Goal: Task Accomplishment & Management: Manage account settings

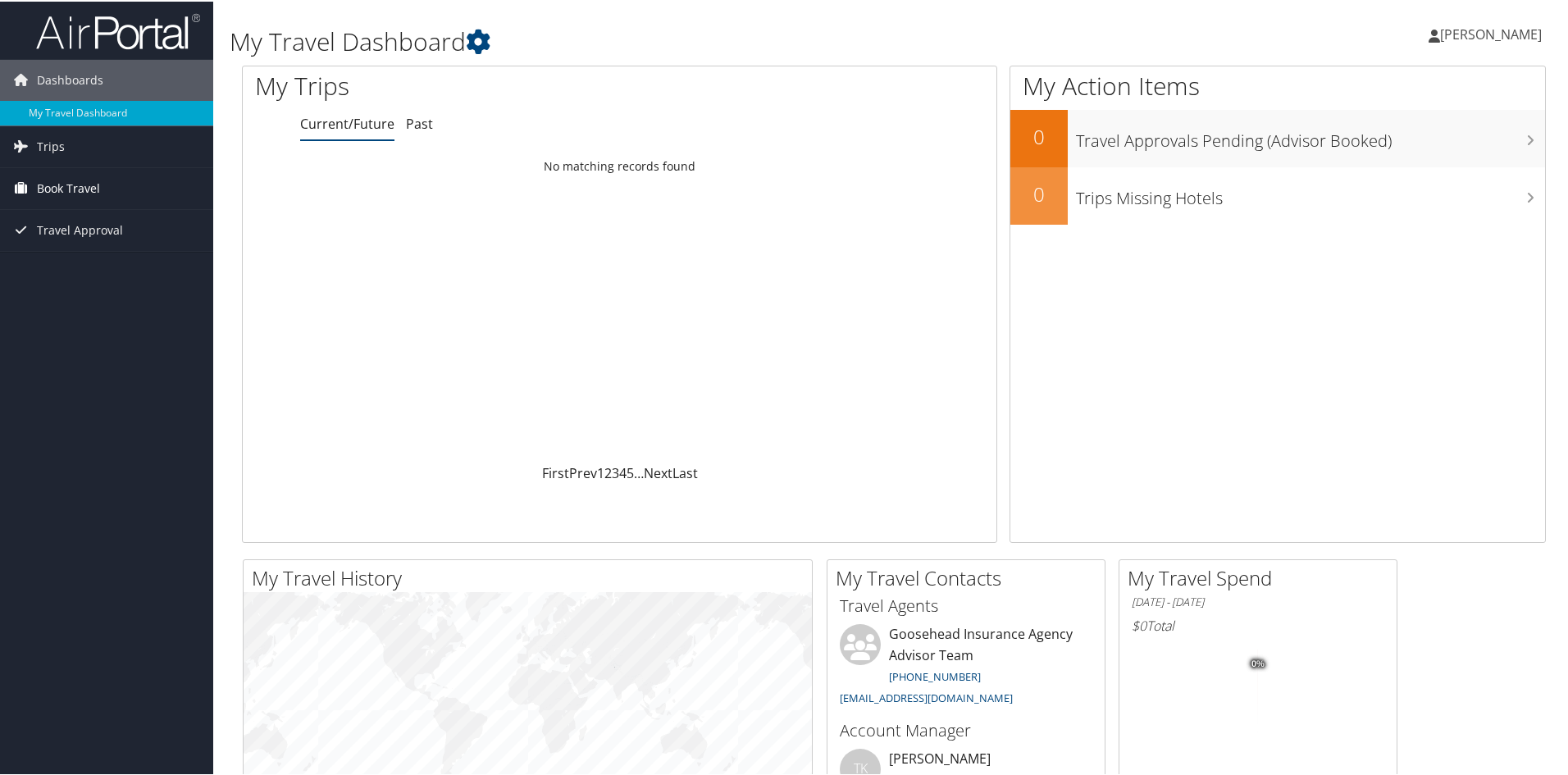
click at [120, 191] on link "Book Travel" at bounding box center [107, 187] width 213 height 41
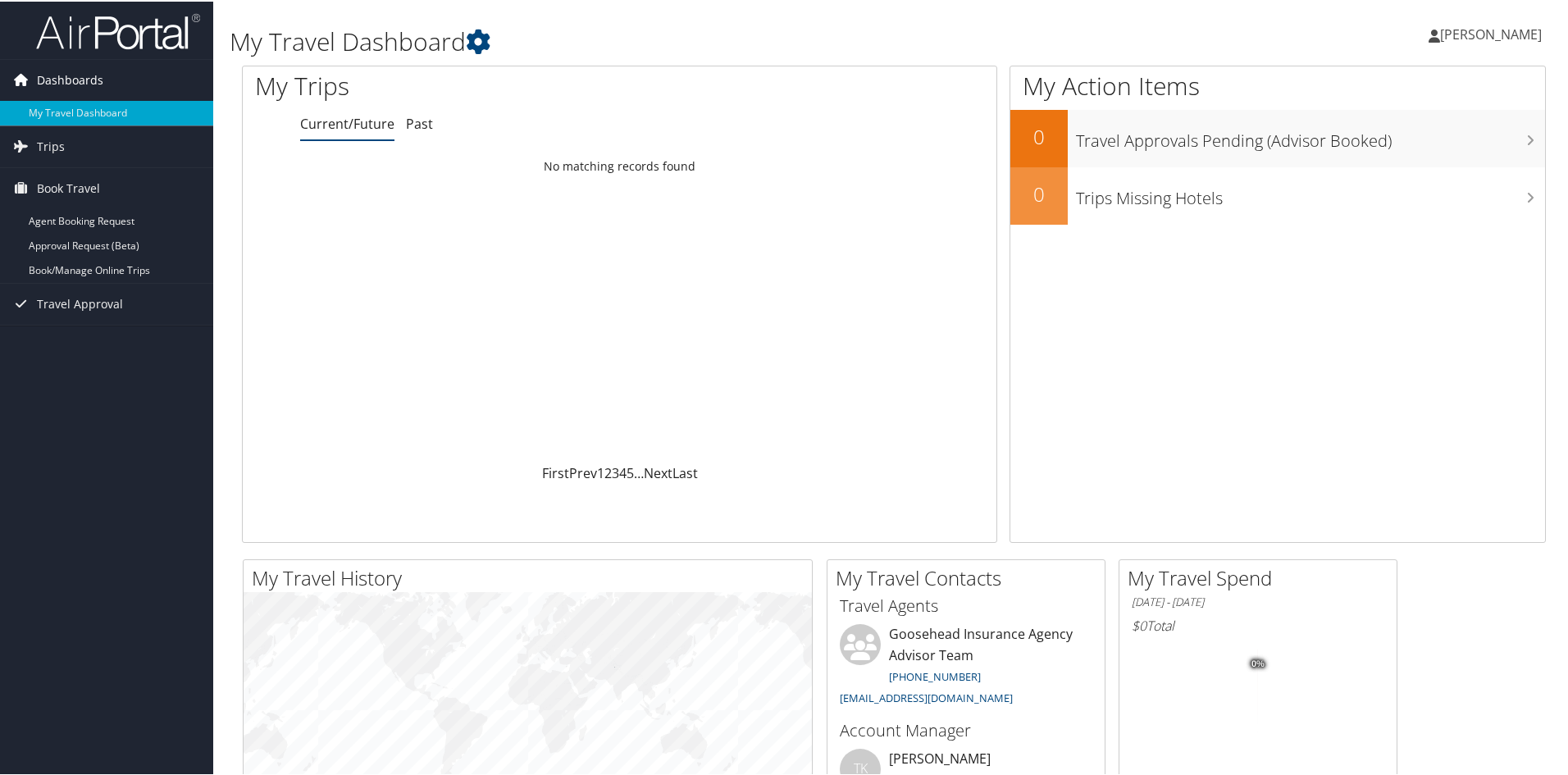
click at [92, 73] on span "Dashboards" at bounding box center [70, 79] width 66 height 41
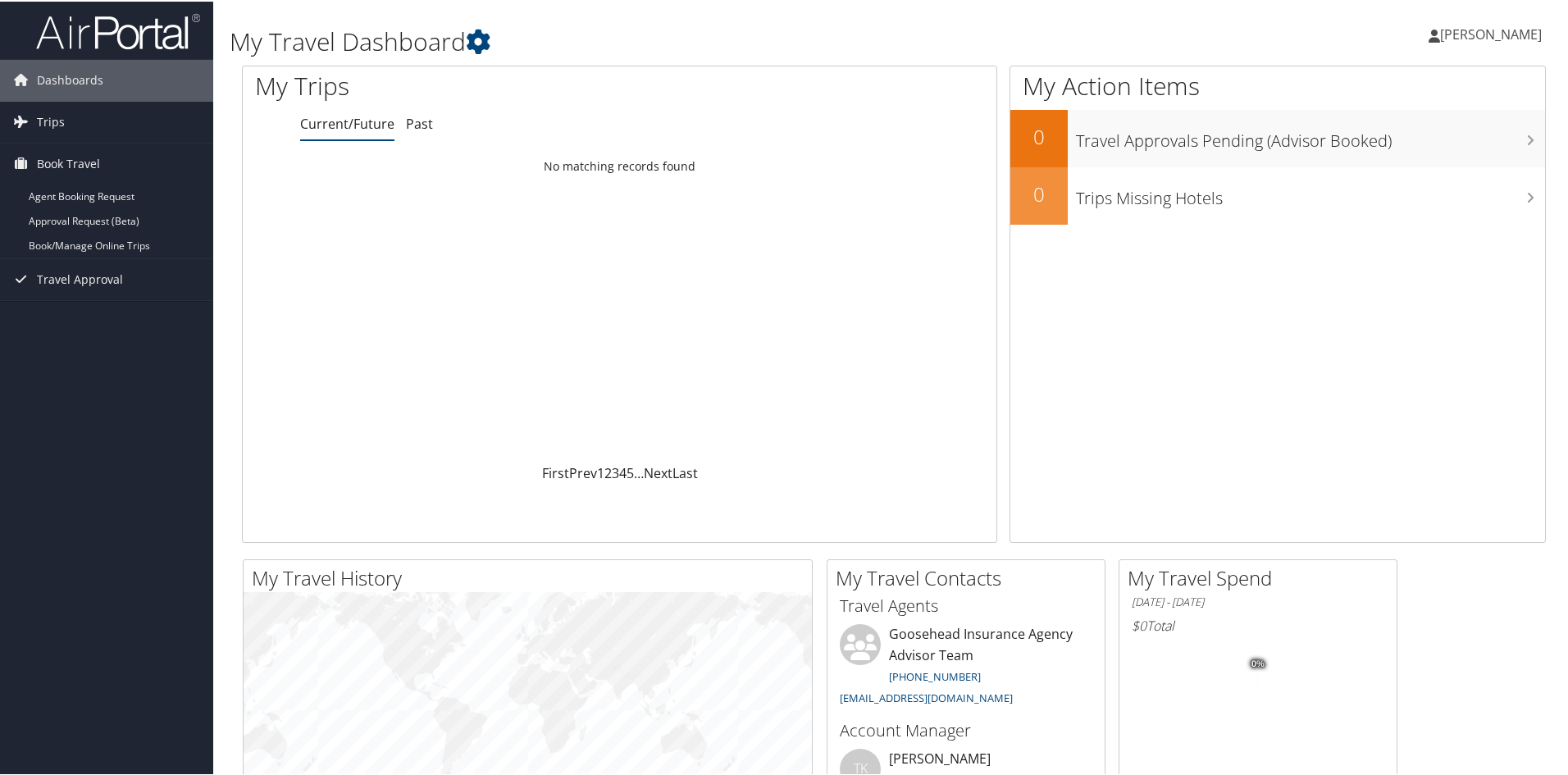
click at [1481, 30] on span "[PERSON_NAME]" at bounding box center [1490, 33] width 101 height 18
click at [1391, 81] on link "My Settings" at bounding box center [1448, 90] width 183 height 28
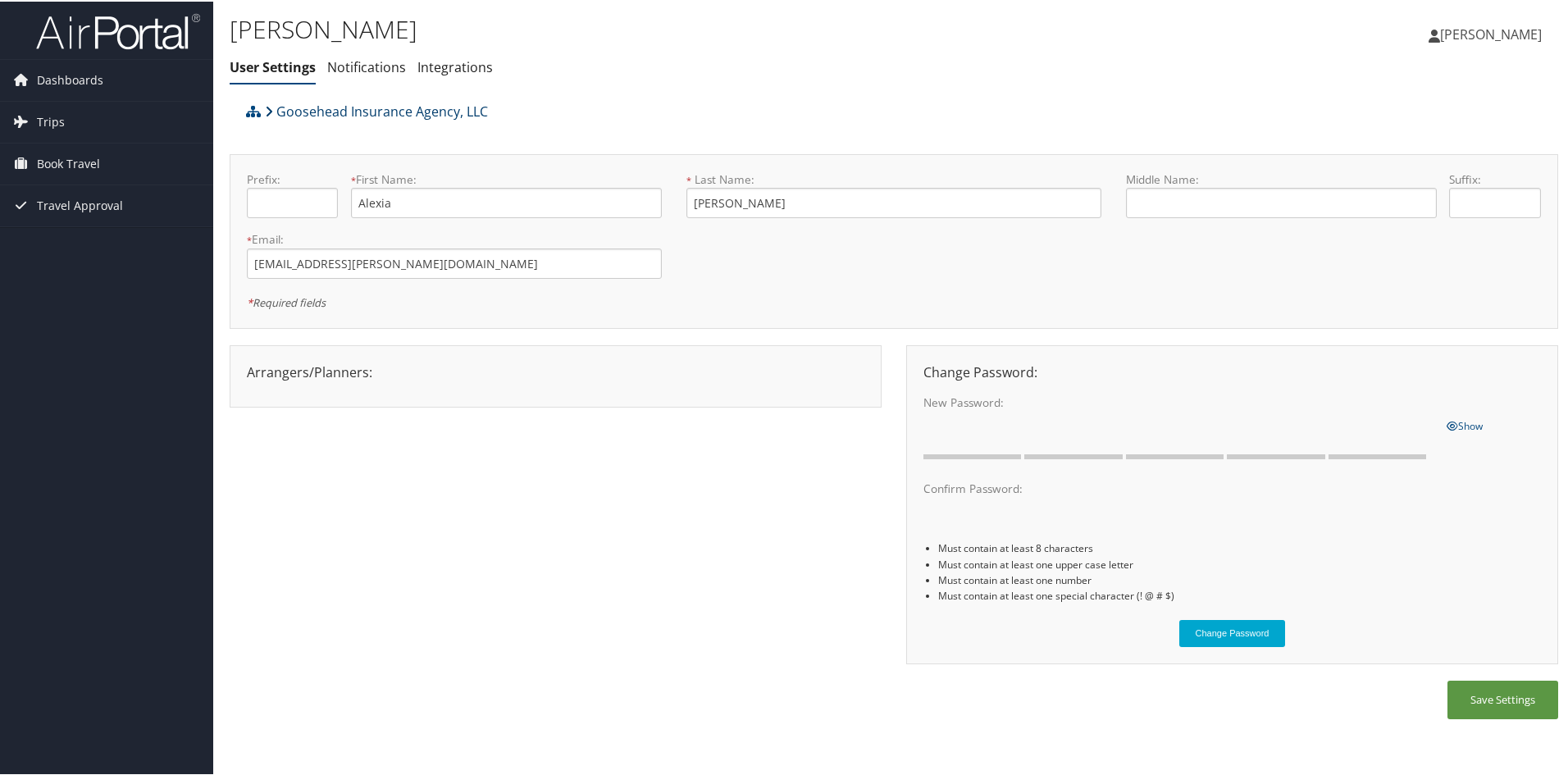
click at [269, 114] on icon at bounding box center [268, 109] width 8 height 13
click at [357, 56] on li "Notifications" at bounding box center [367, 66] width 79 height 30
click at [447, 63] on link "Integrations" at bounding box center [455, 65] width 75 height 18
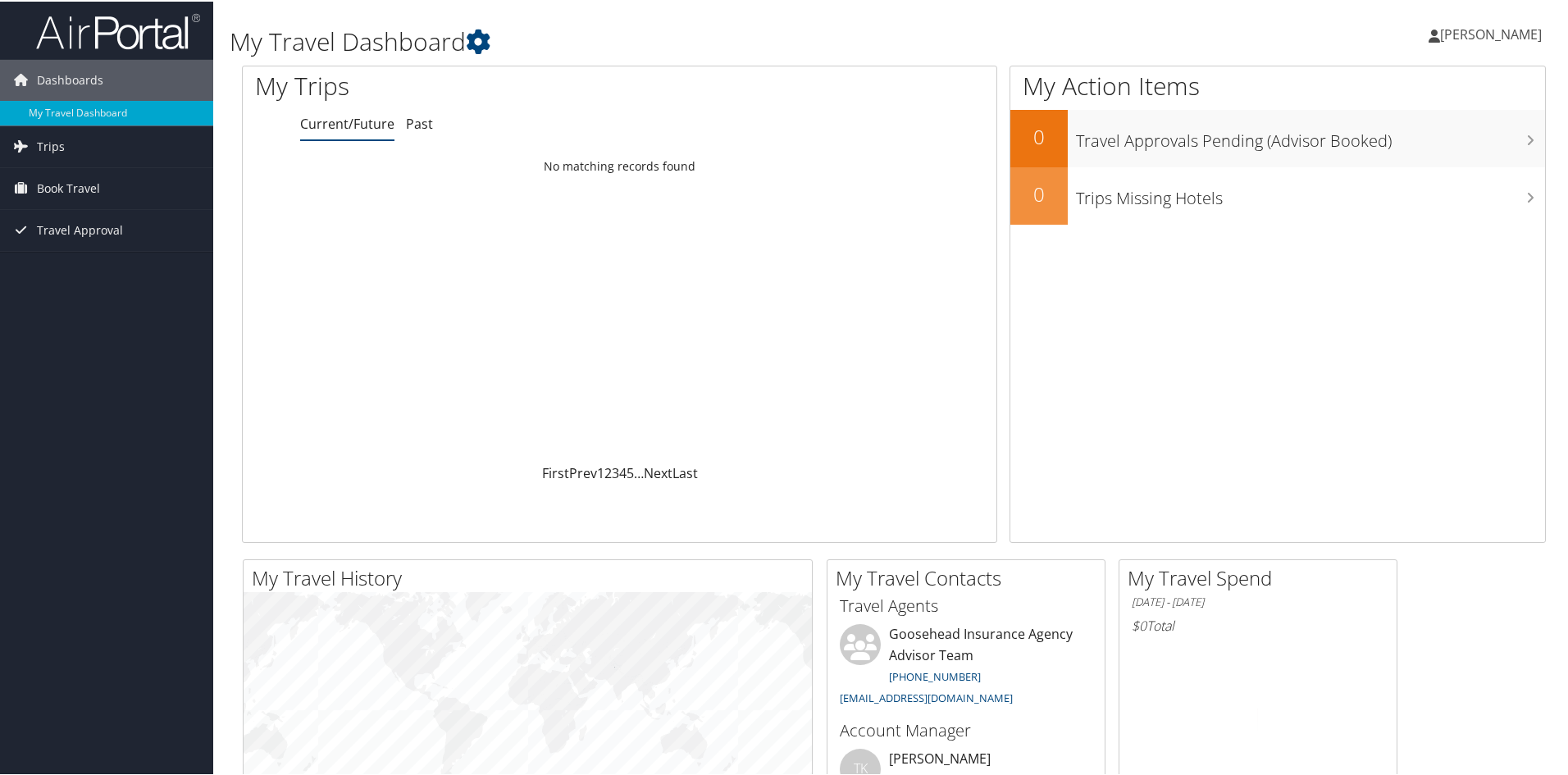
click at [929, 435] on div "Loading... No matching records found" at bounding box center [619, 306] width 754 height 312
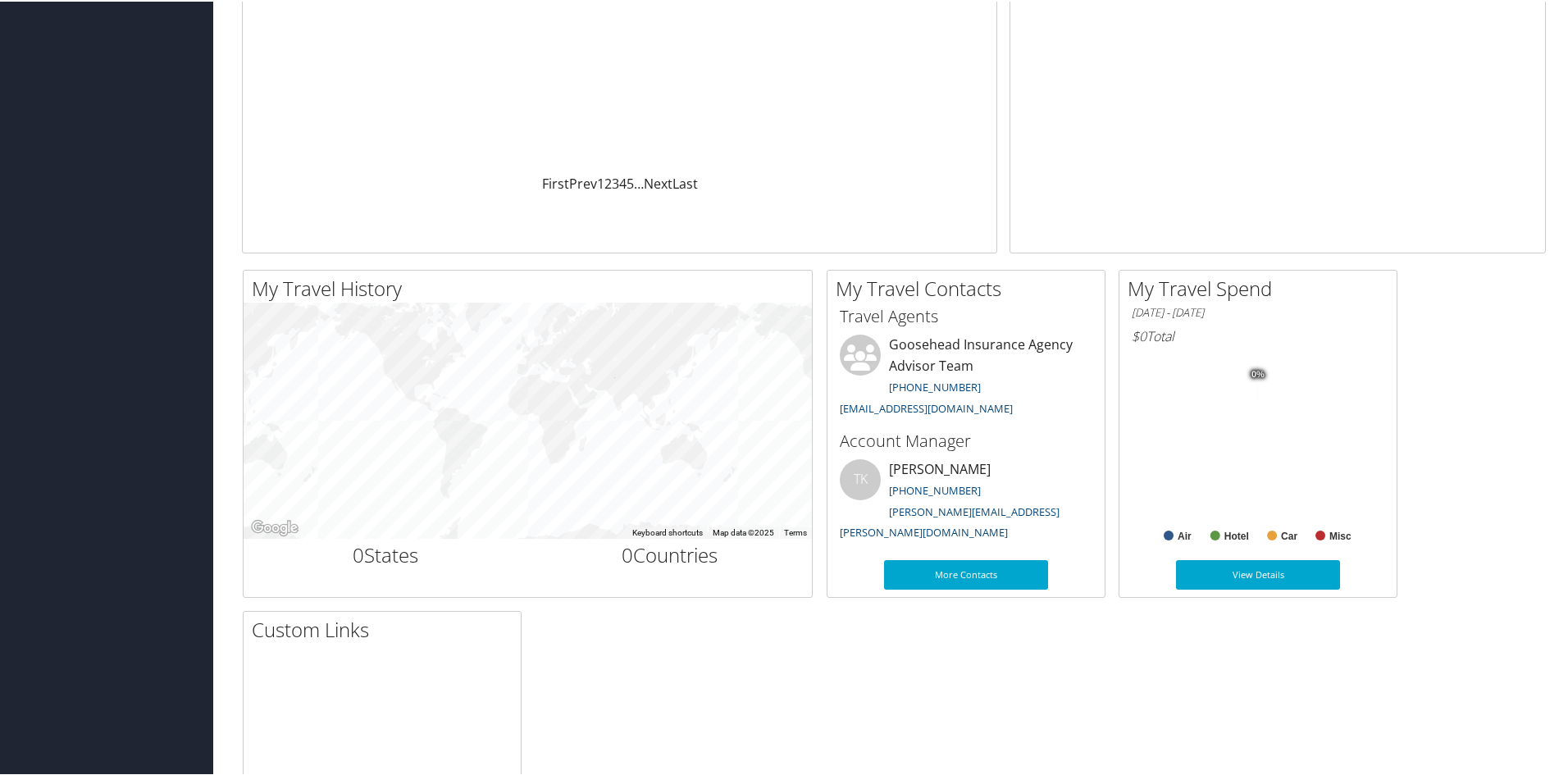
scroll to position [290, 0]
click at [1280, 571] on link "View Details" at bounding box center [1258, 572] width 164 height 30
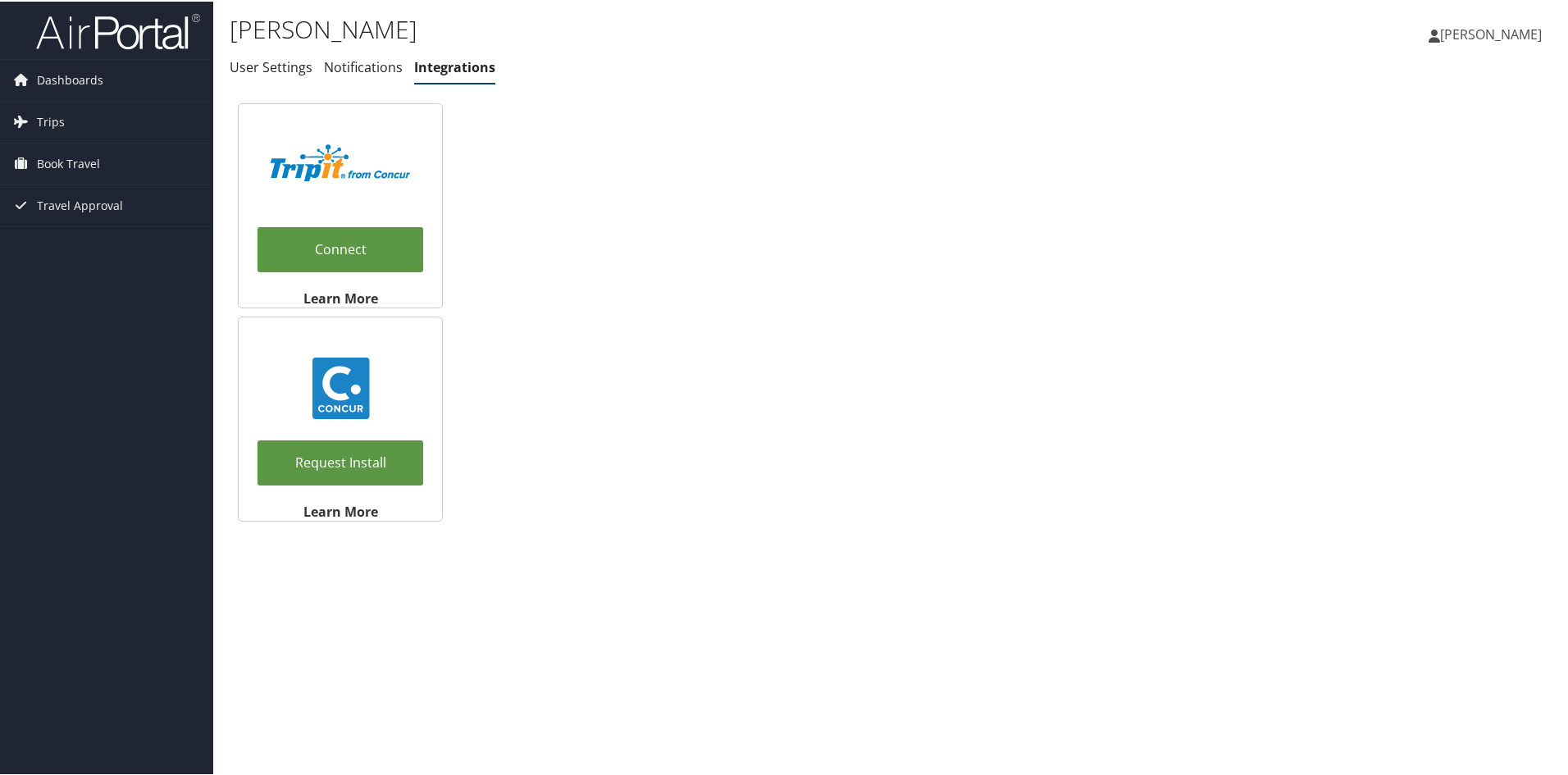
click at [1489, 38] on span "[PERSON_NAME]" at bounding box center [1490, 33] width 101 height 18
click at [1422, 142] on link "View Travel Profile" at bounding box center [1448, 145] width 183 height 28
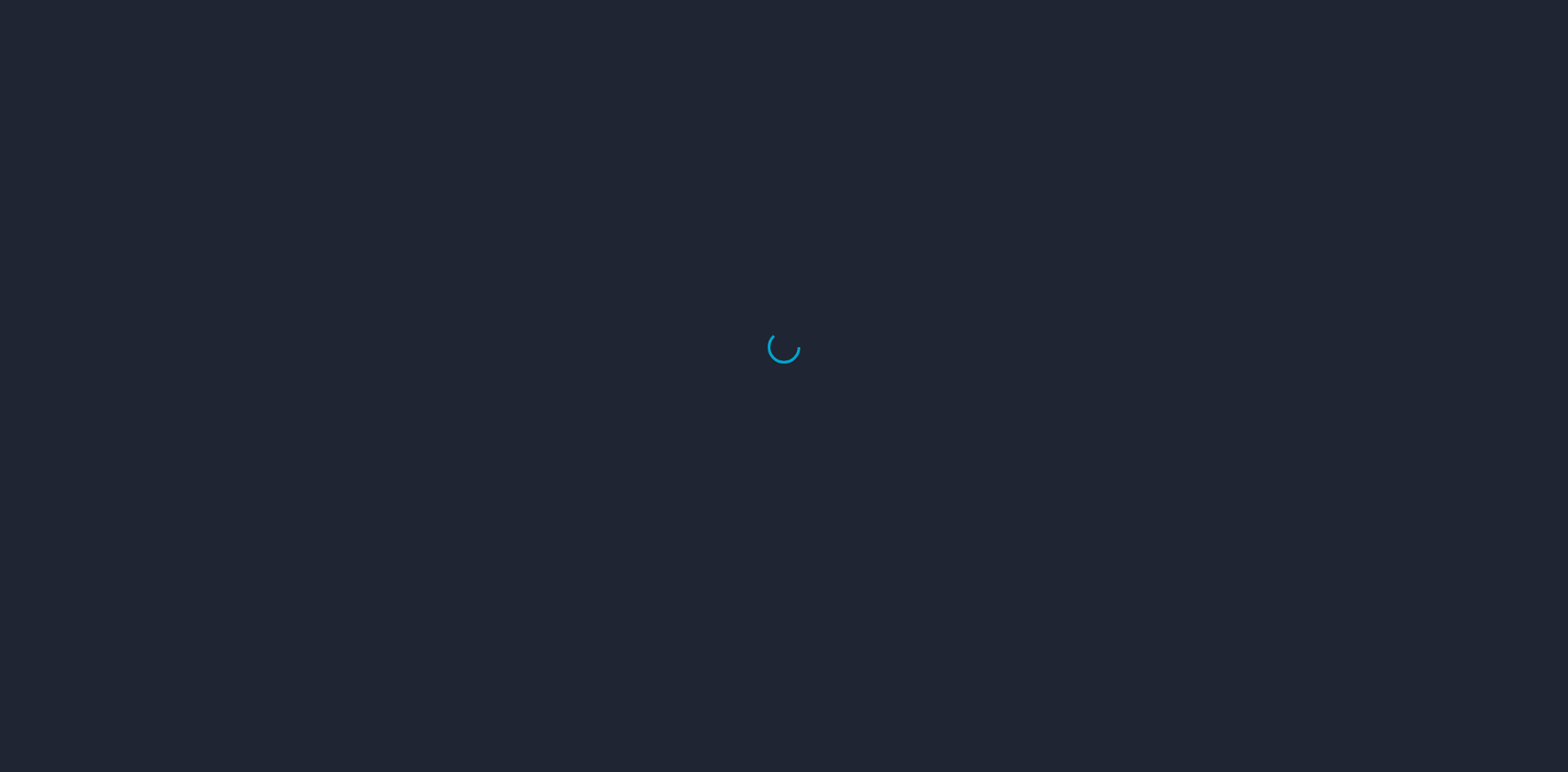
select select "US"
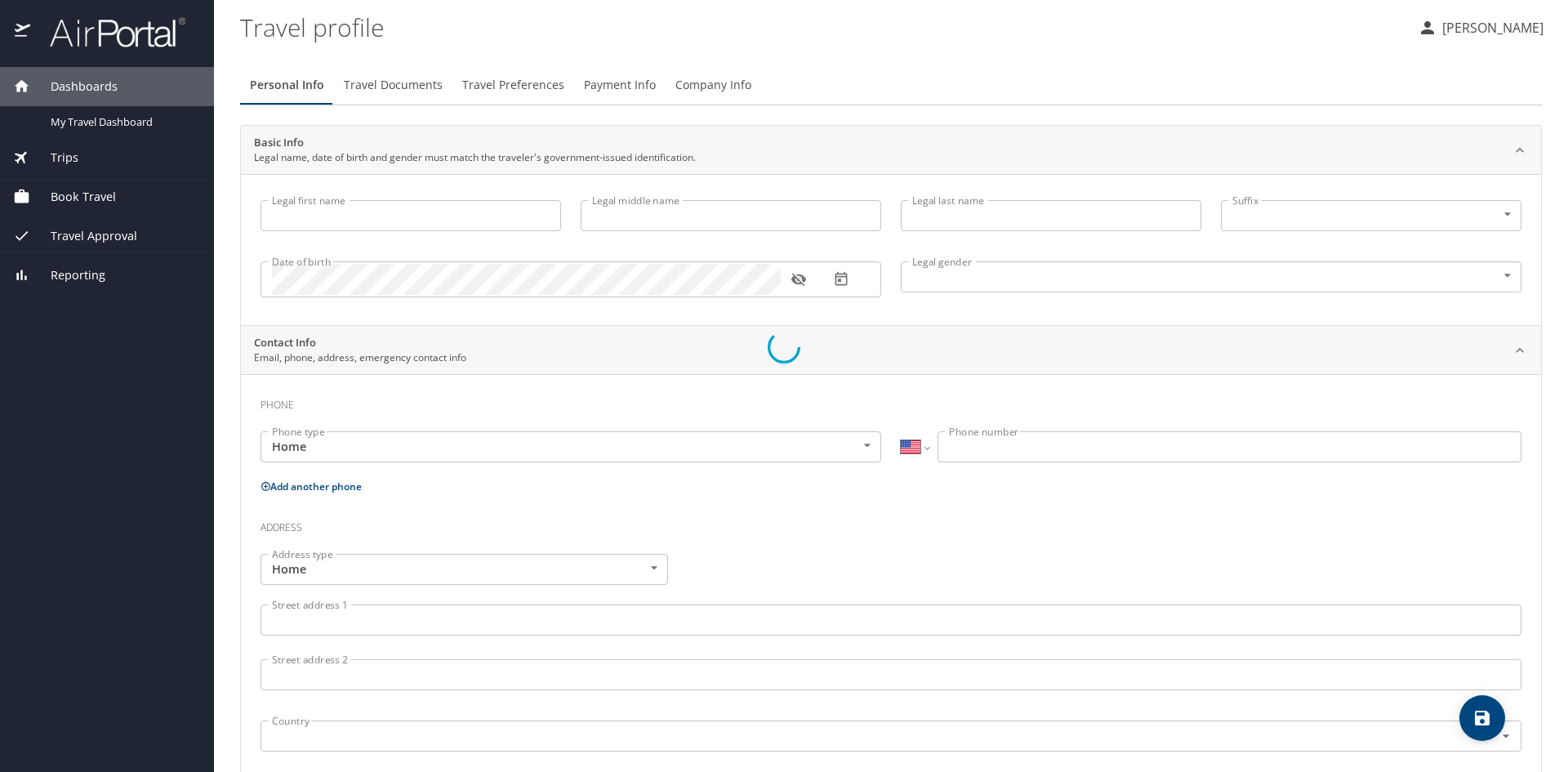
type input "Alexia"
type input "Vasquez"
type input "Female"
select select "US"
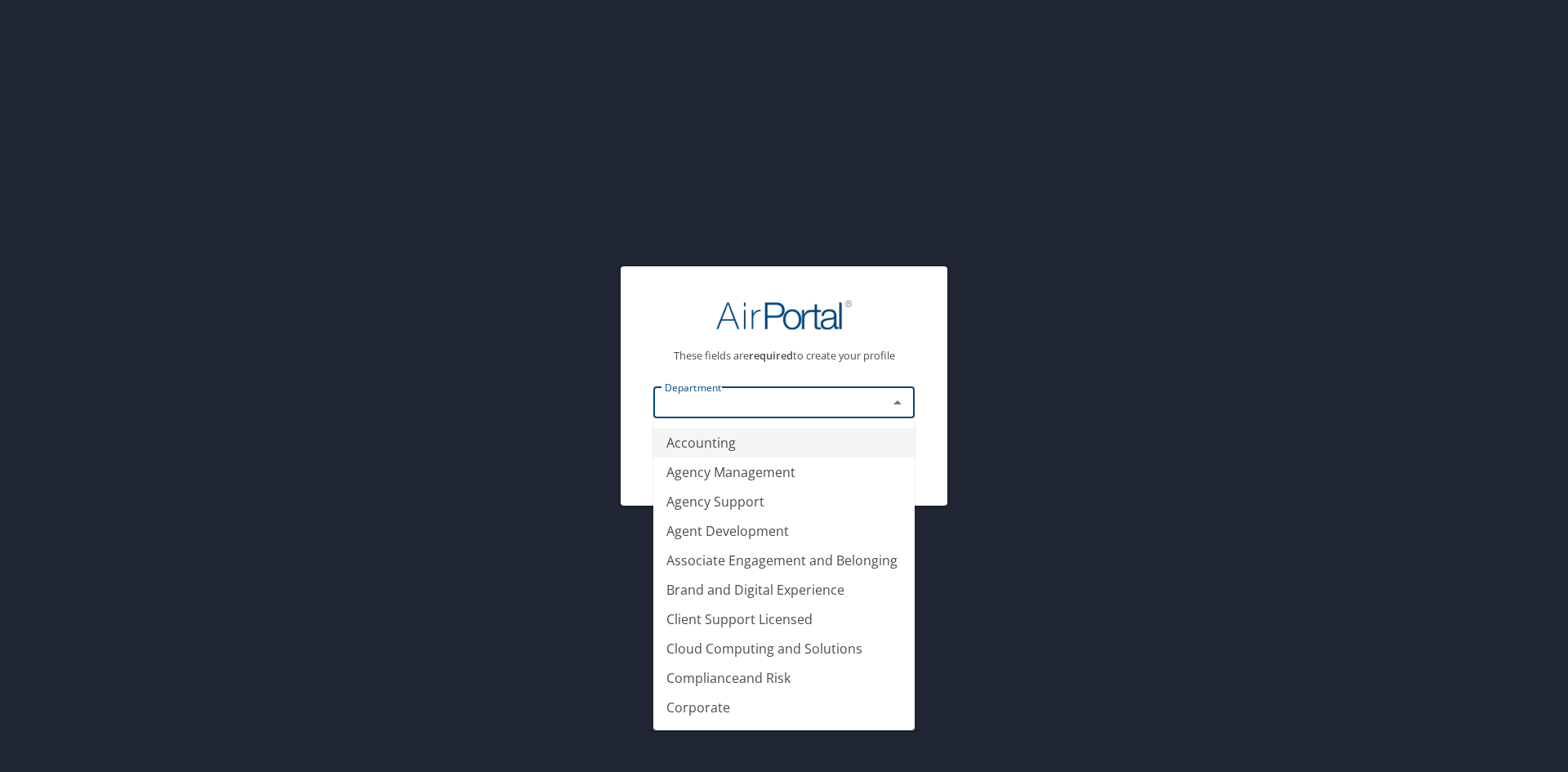
click at [781, 396] on input "text" at bounding box center [760, 403] width 204 height 21
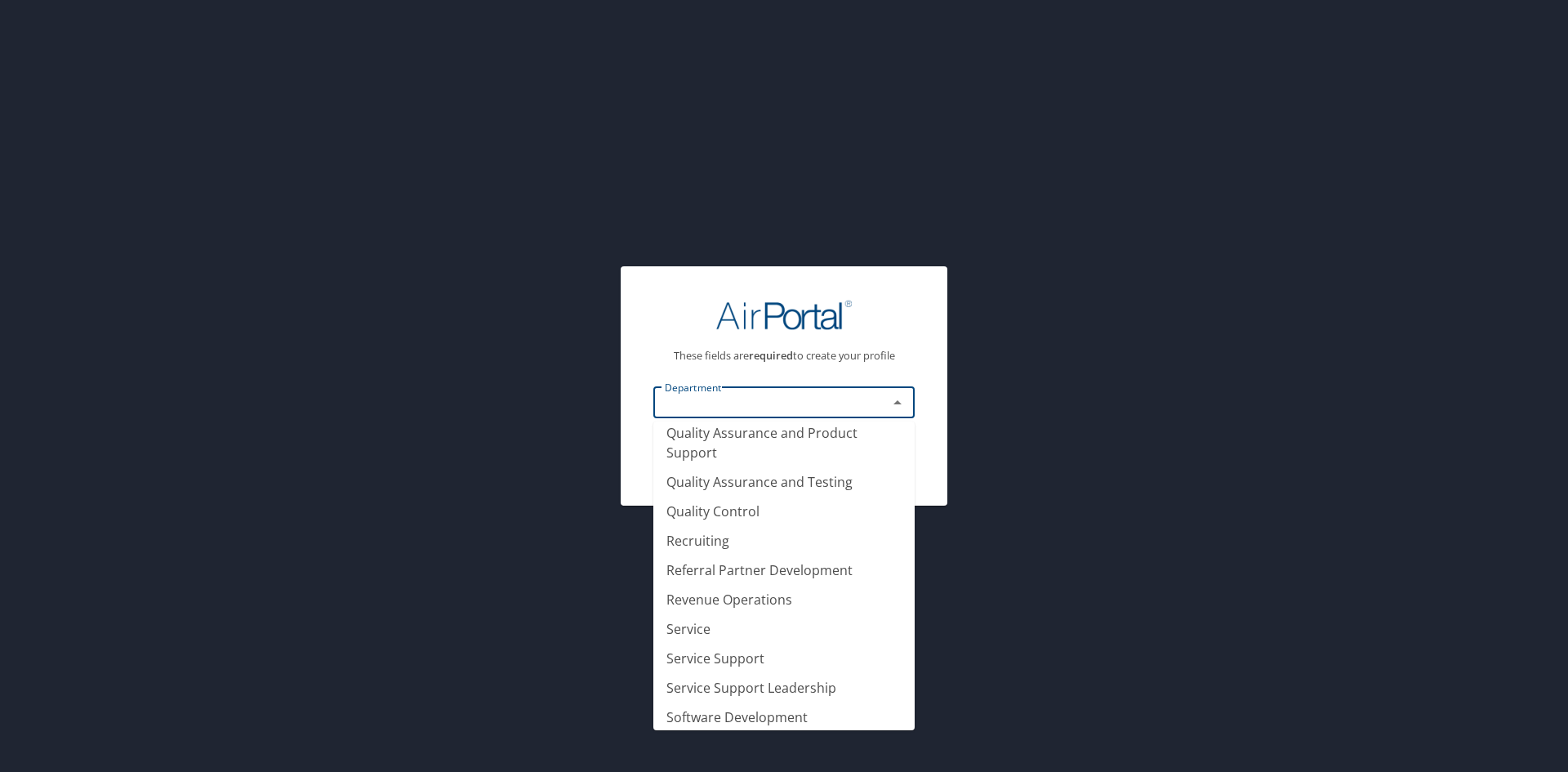
scroll to position [1089, 0]
click at [692, 642] on li "Service" at bounding box center [784, 627] width 262 height 29
type input "Service"
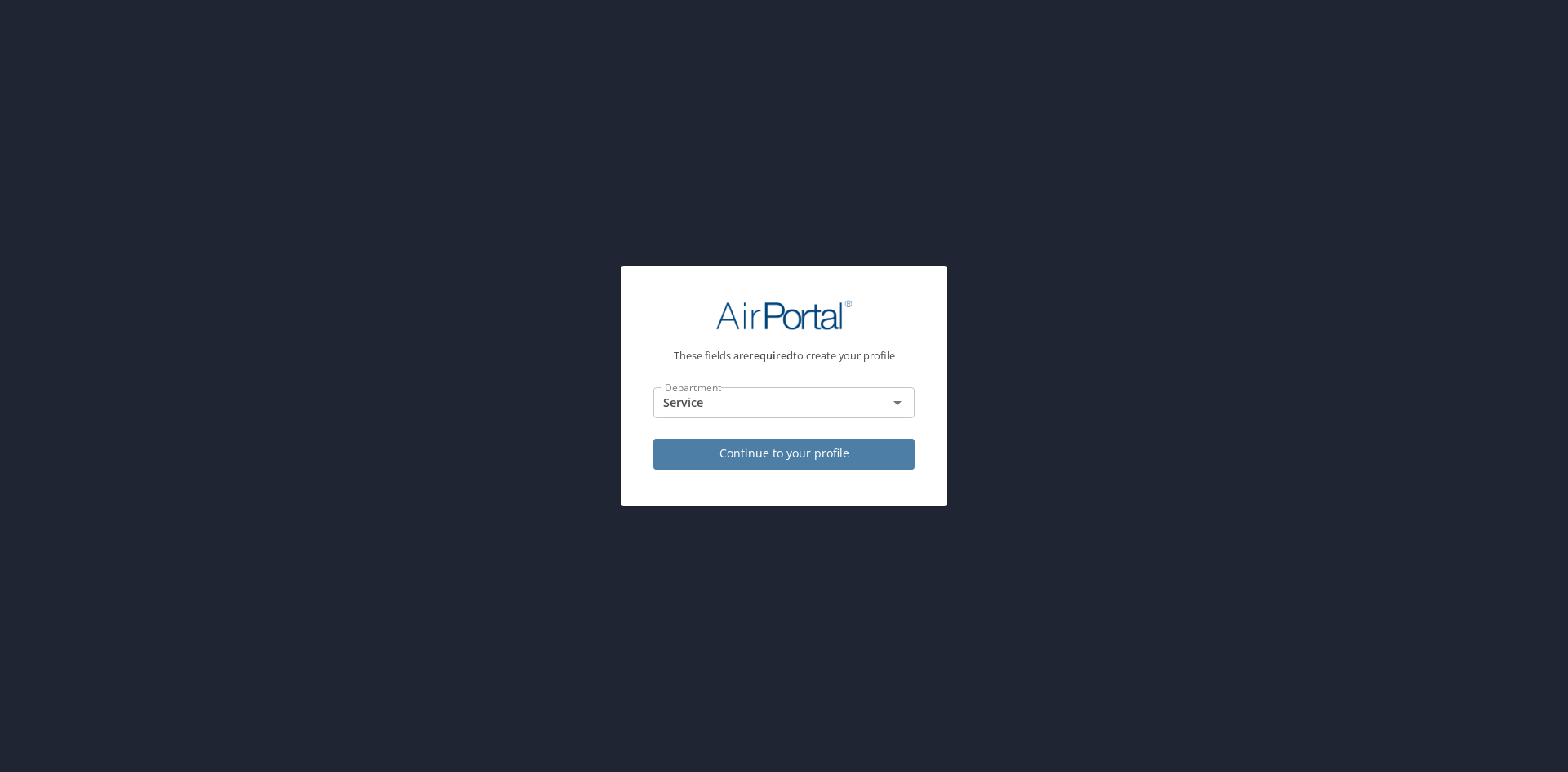
click at [811, 452] on span "Continue to your profile" at bounding box center [783, 453] width 235 height 21
select select "US"
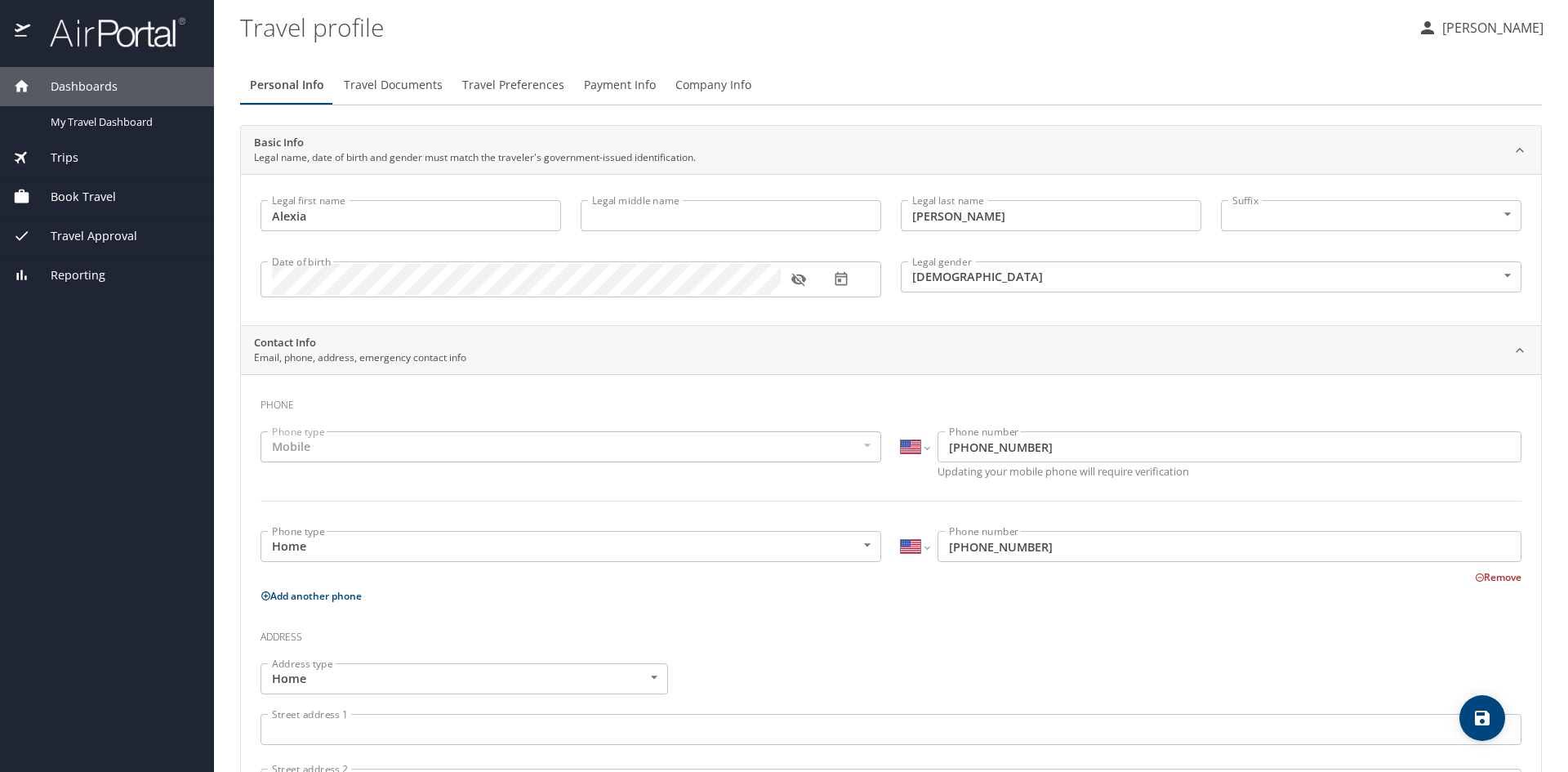
click at [759, 228] on input "Legal middle name" at bounding box center [730, 215] width 301 height 31
type input "Renee"
click at [798, 283] on icon "button" at bounding box center [798, 279] width 14 height 13
click at [798, 283] on icon "button" at bounding box center [798, 279] width 14 height 11
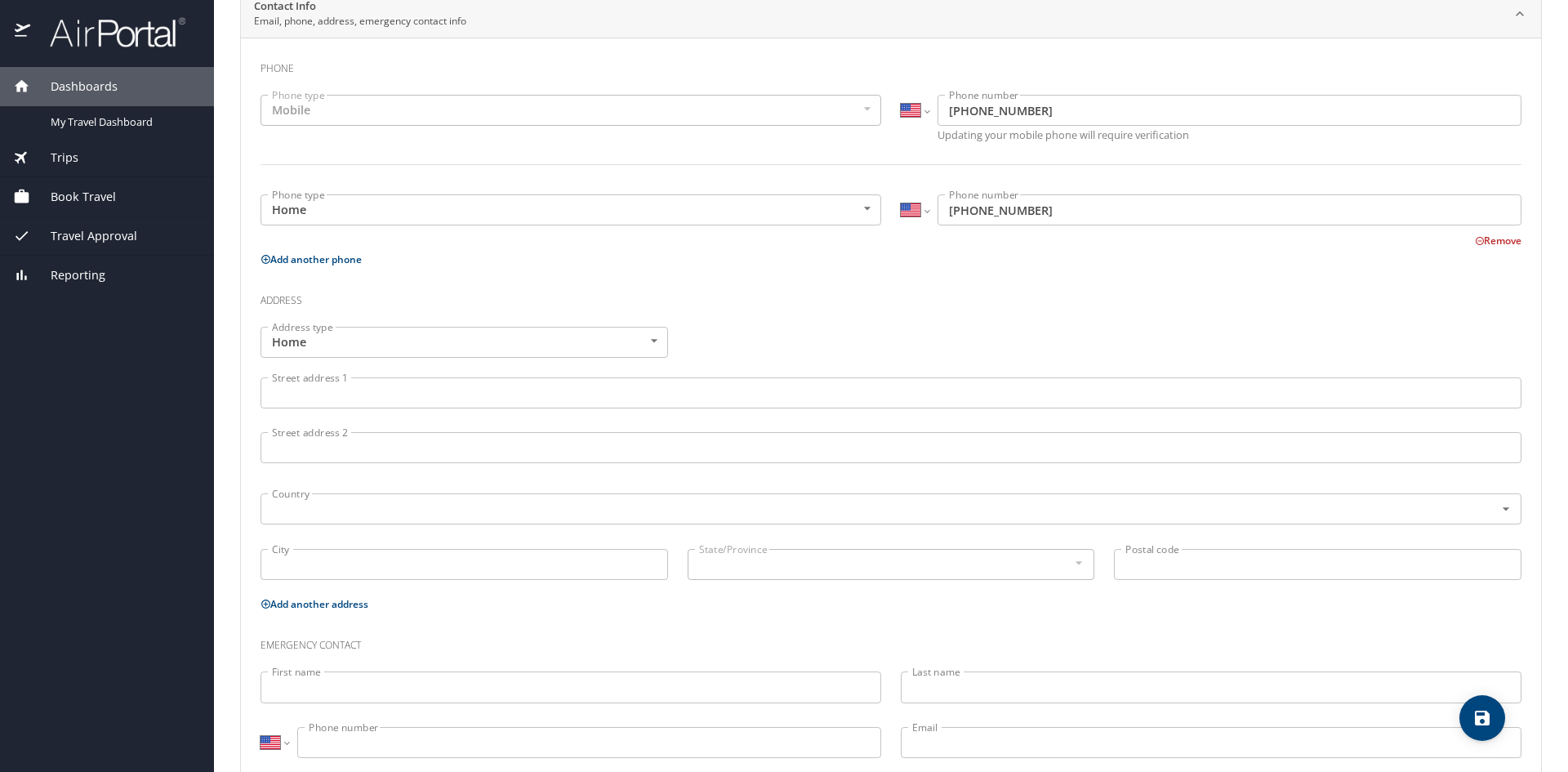
scroll to position [339, 0]
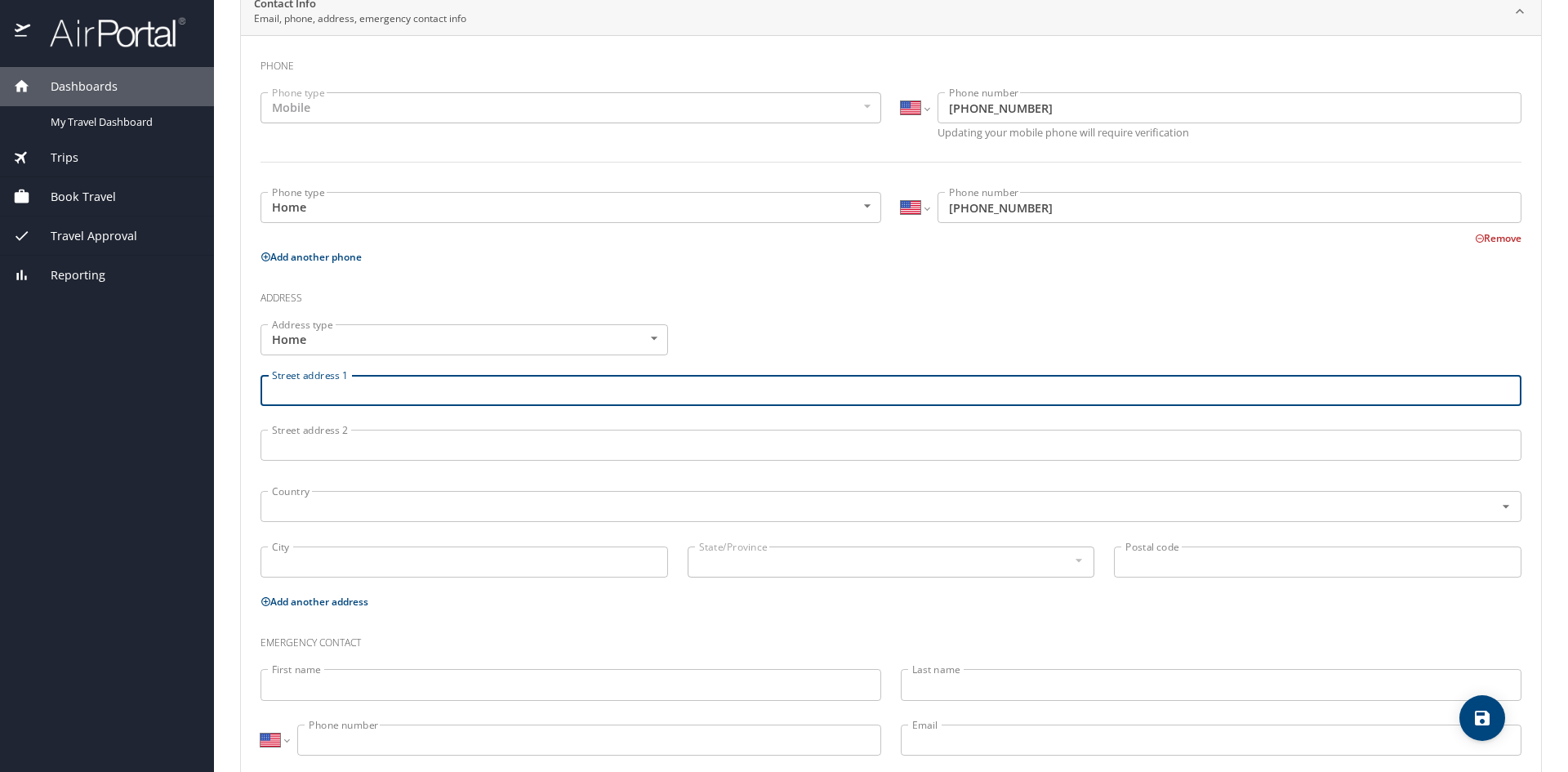
click at [495, 387] on input "Street address 1" at bounding box center [891, 390] width 1261 height 31
type input "15506 Interplace Road"
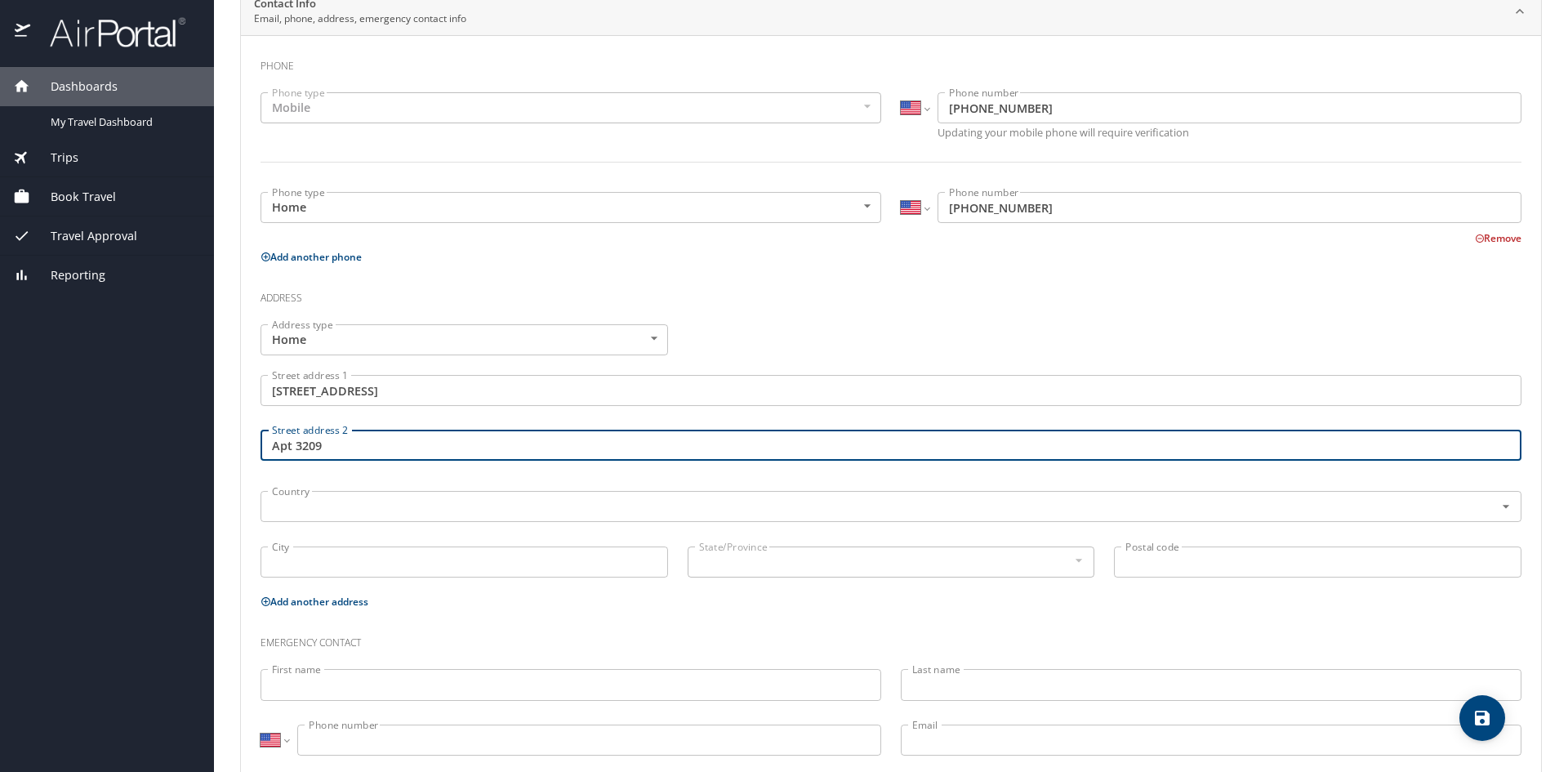
type input "Apt 3209"
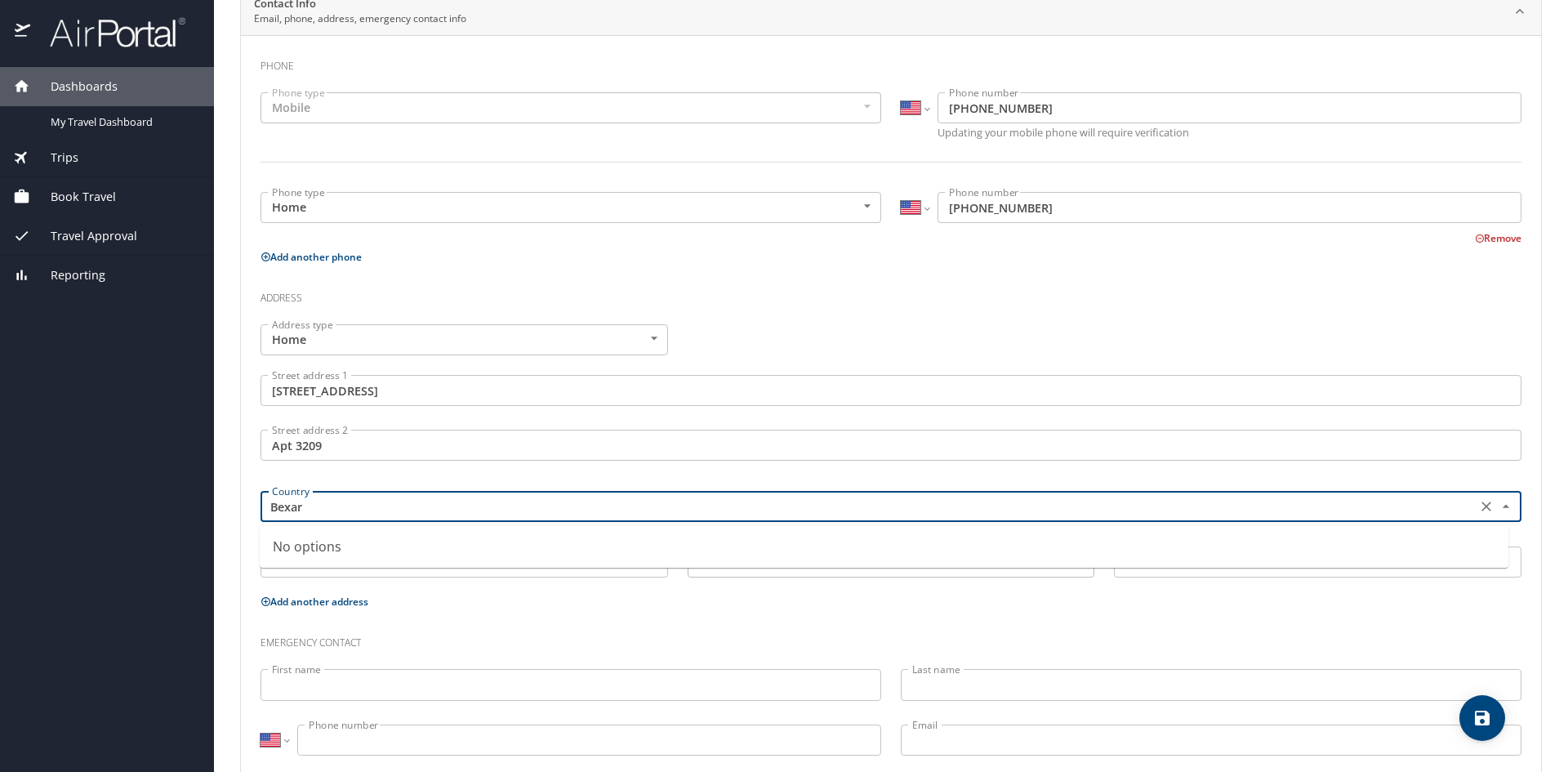
type input "Bexar"
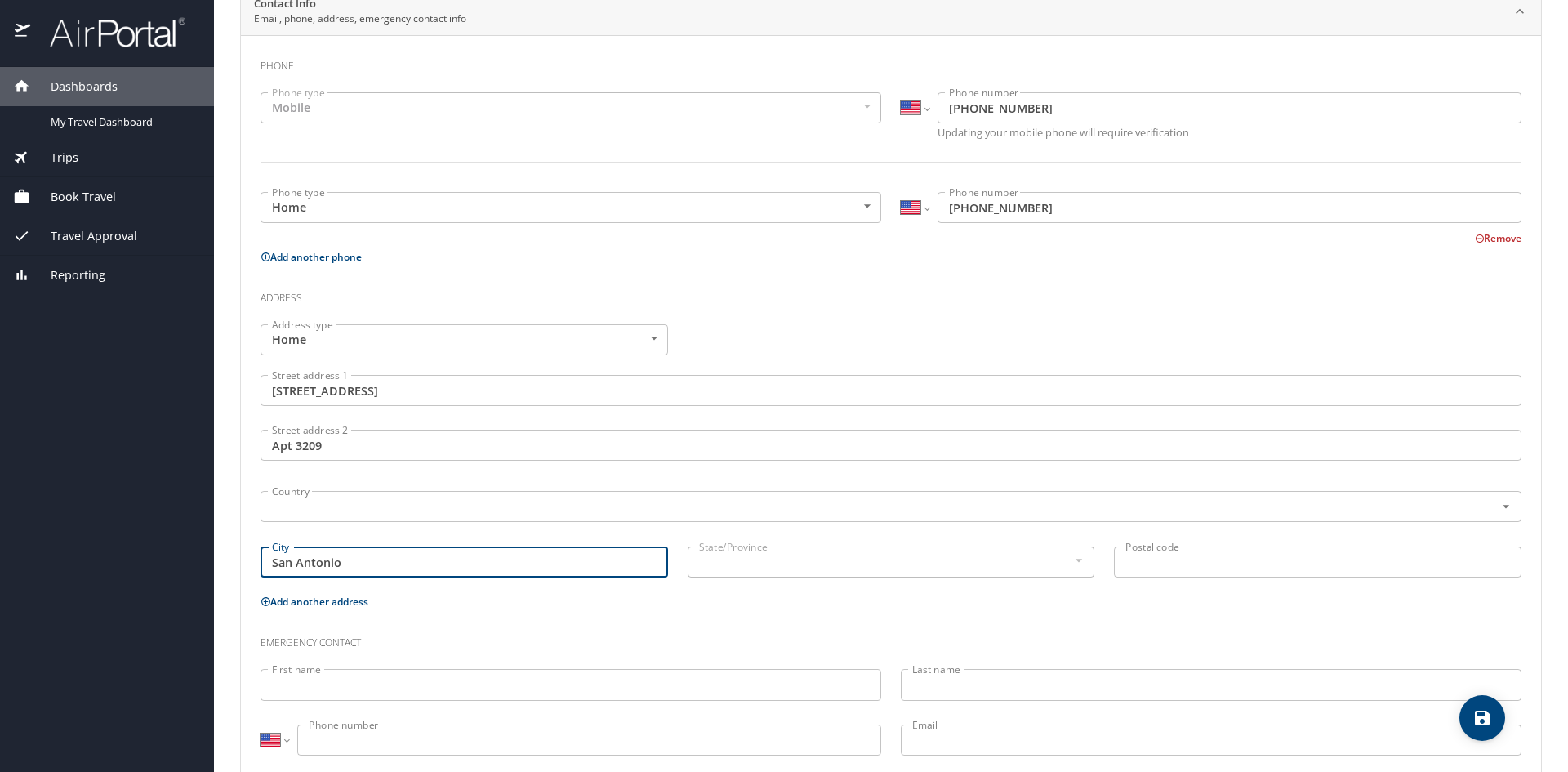
type input "San Antonio"
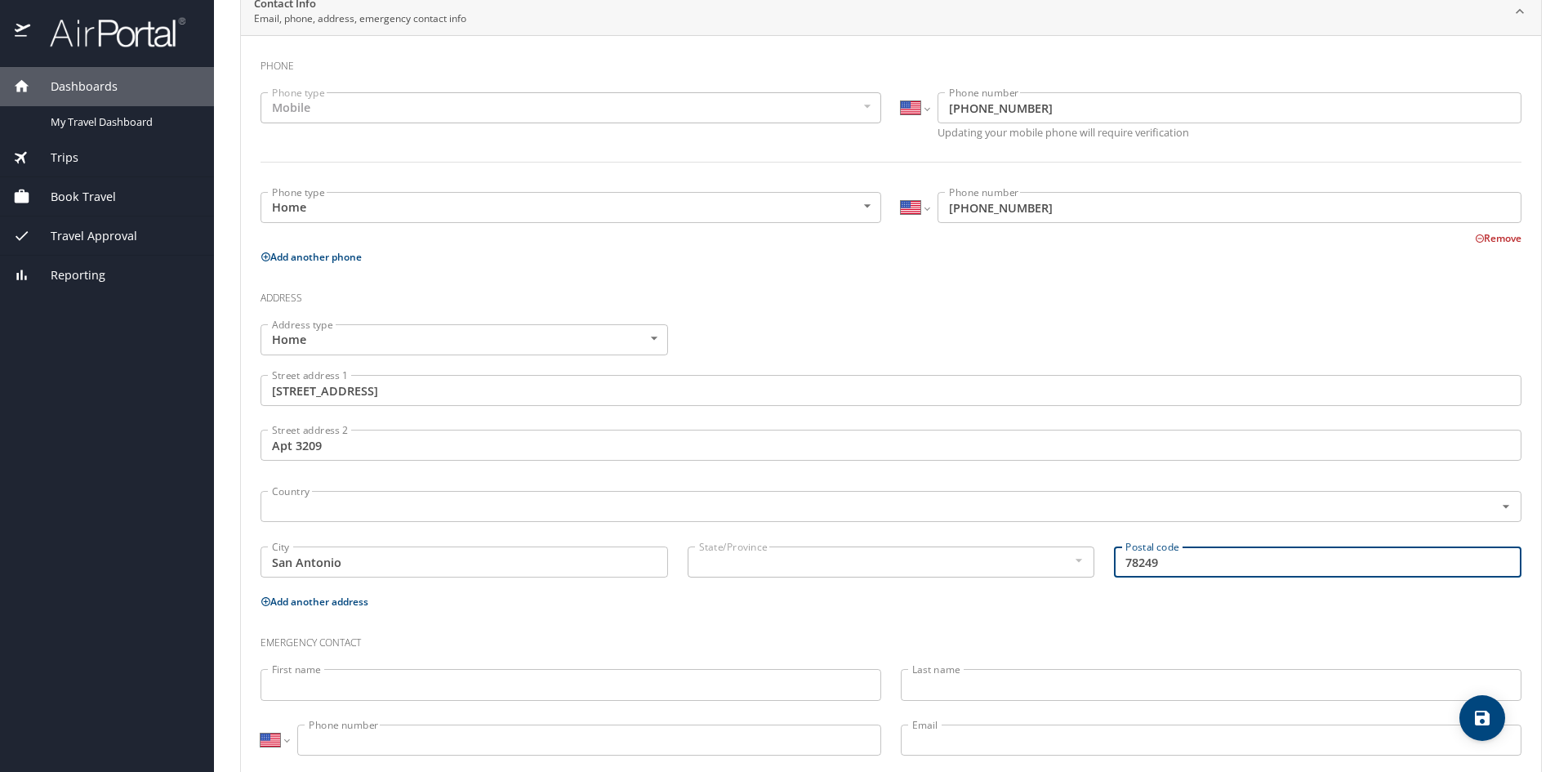
click at [723, 577] on div "State/Province" at bounding box center [891, 561] width 407 height 31
click at [724, 573] on div "State/Province" at bounding box center [891, 561] width 407 height 31
type input "78249"
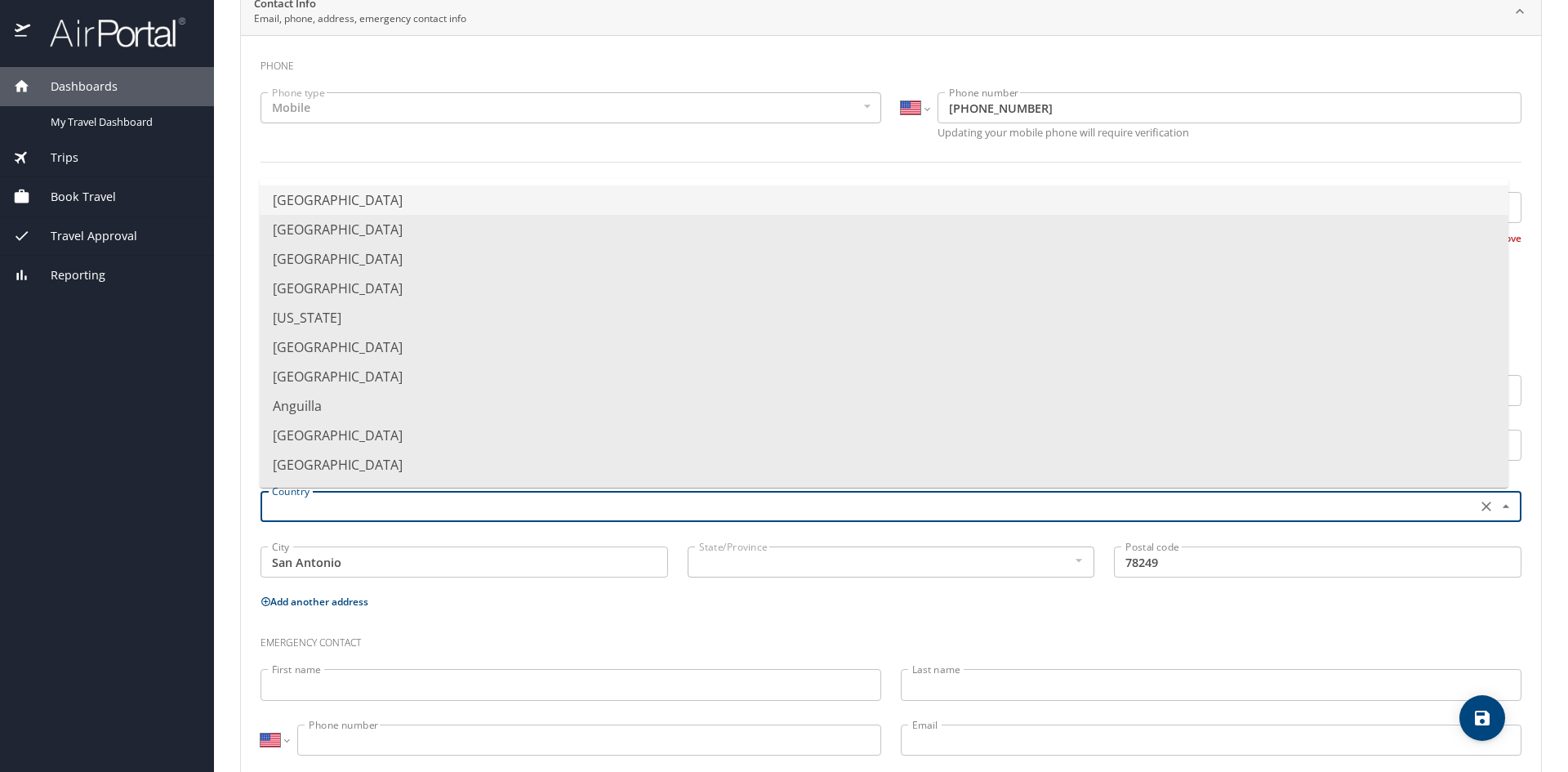
click at [916, 511] on input "text" at bounding box center [867, 506] width 1204 height 21
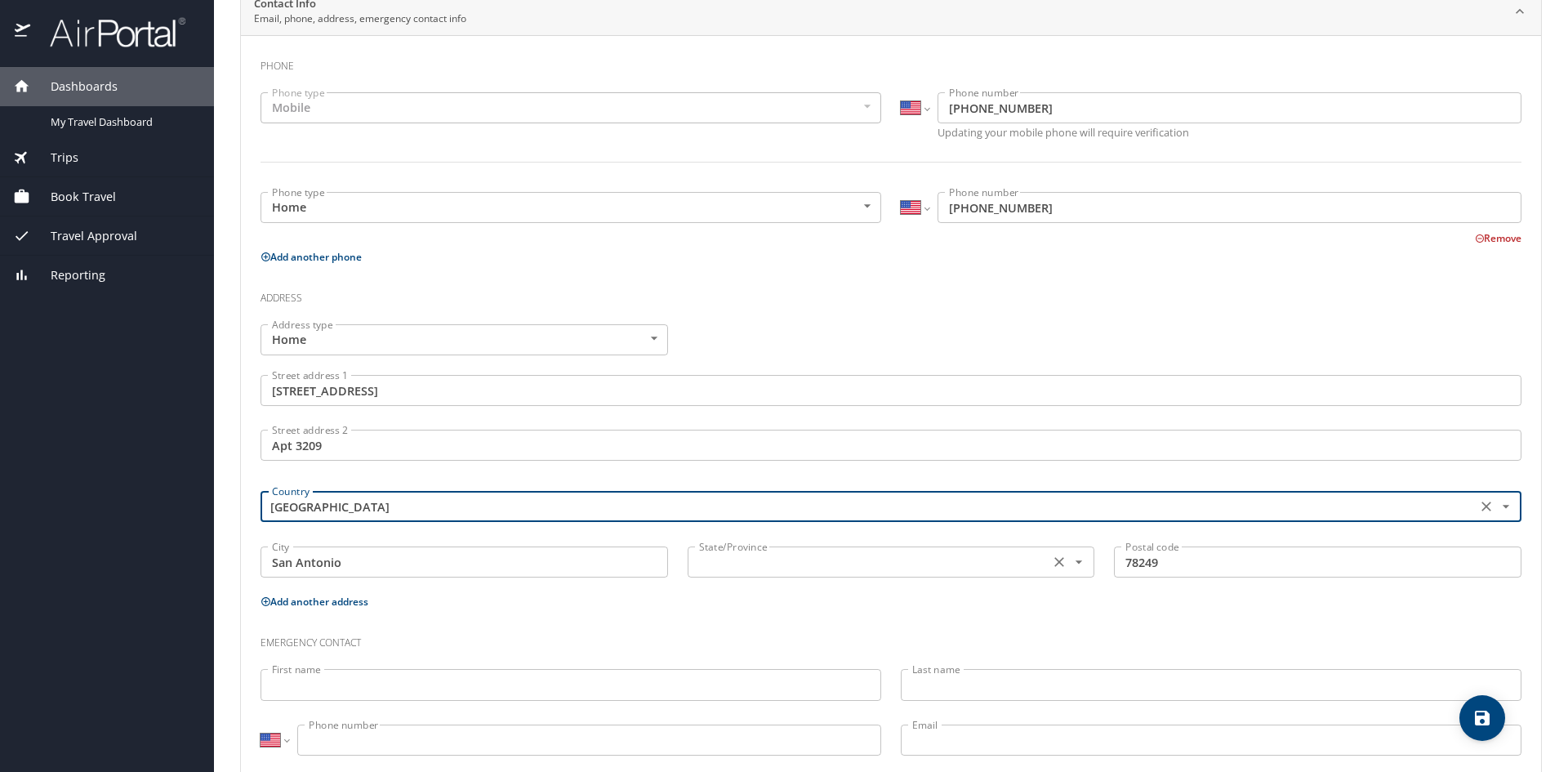
click at [1076, 560] on icon "Open" at bounding box center [1079, 562] width 6 height 4
type input "United States of America"
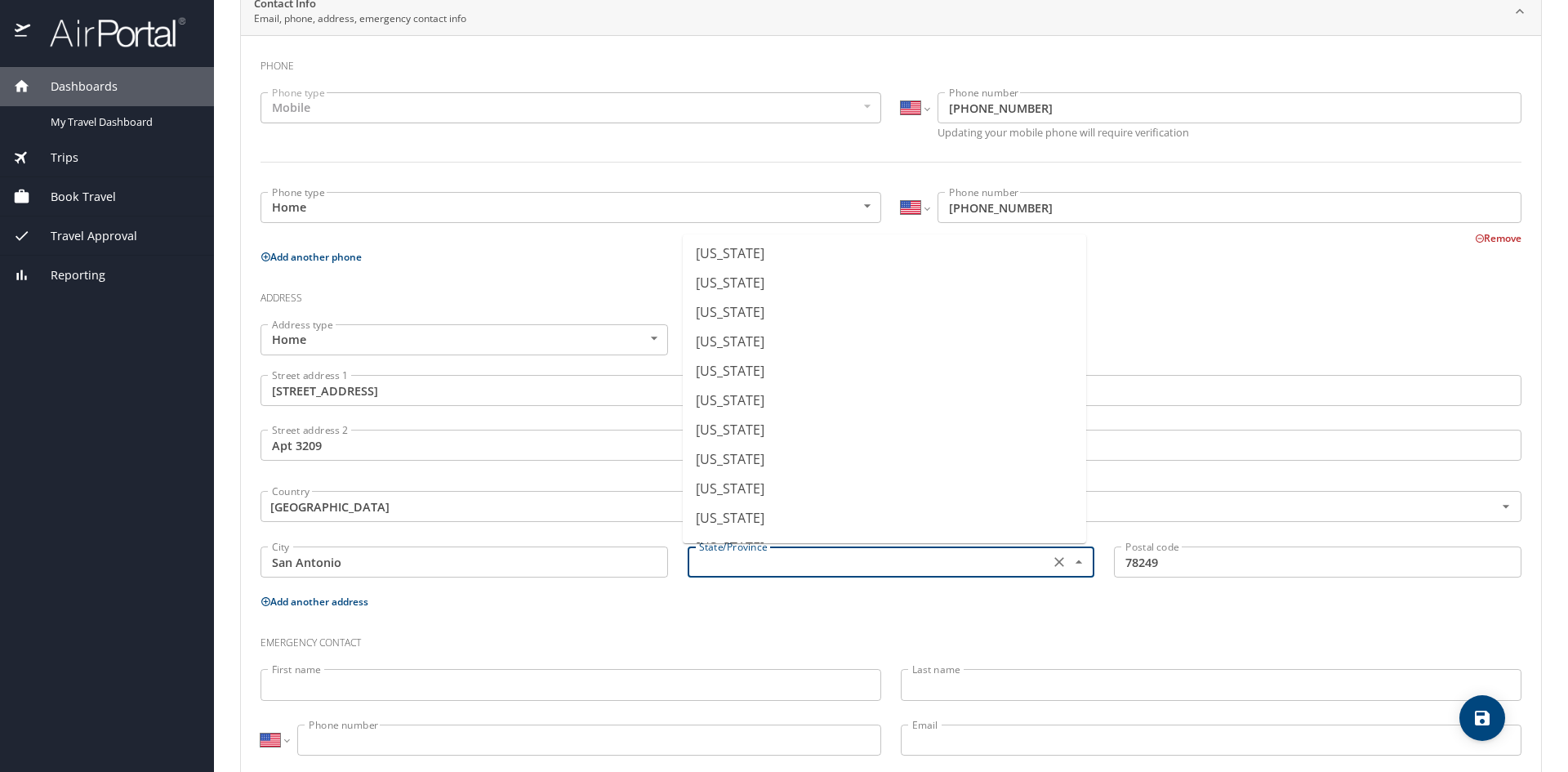
scroll to position [1203, 0]
click at [763, 306] on li "Texas" at bounding box center [885, 316] width 404 height 29
type input "Texas"
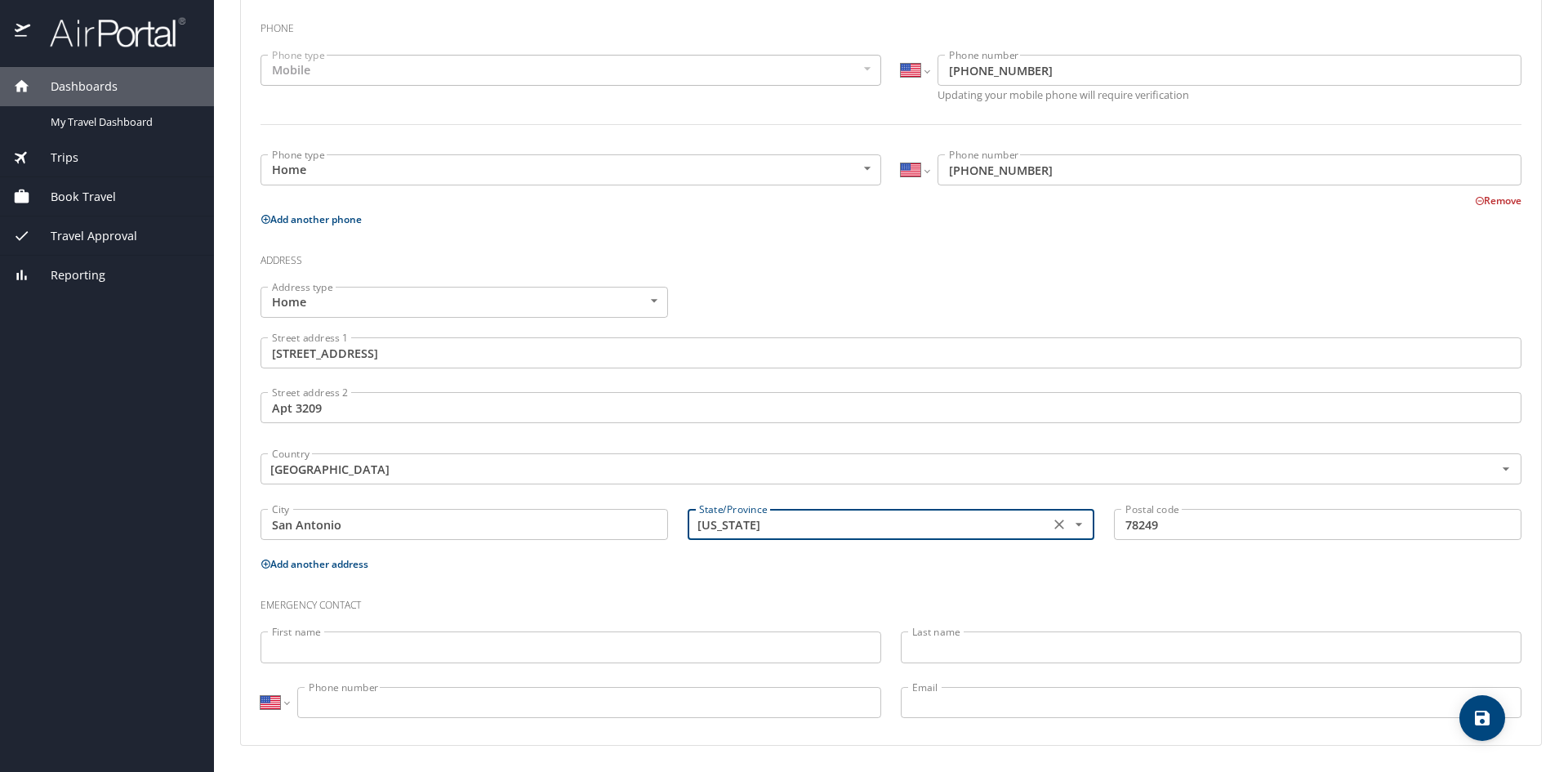
click at [446, 649] on input "First name" at bounding box center [571, 646] width 621 height 31
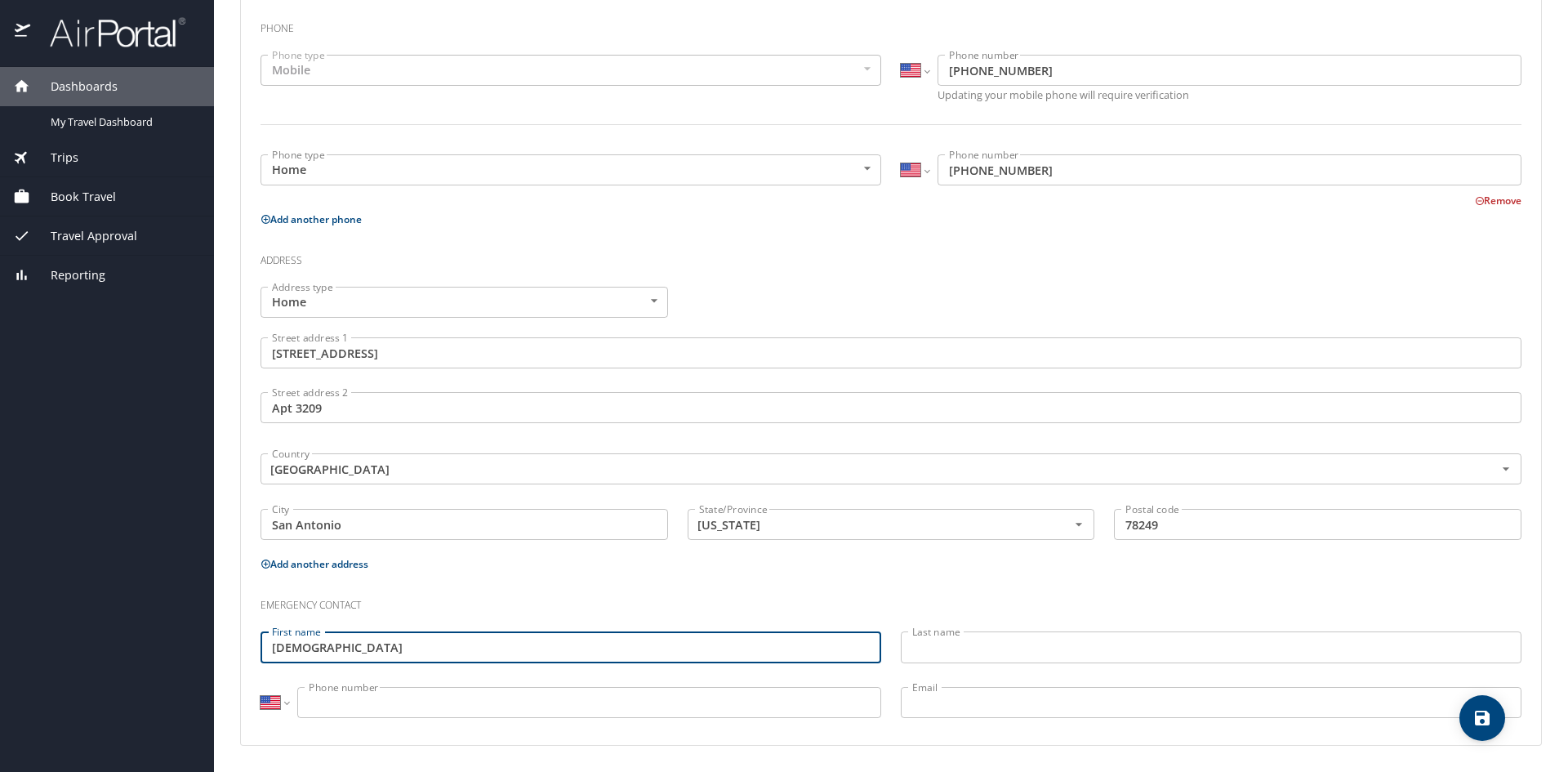
type input "Christian"
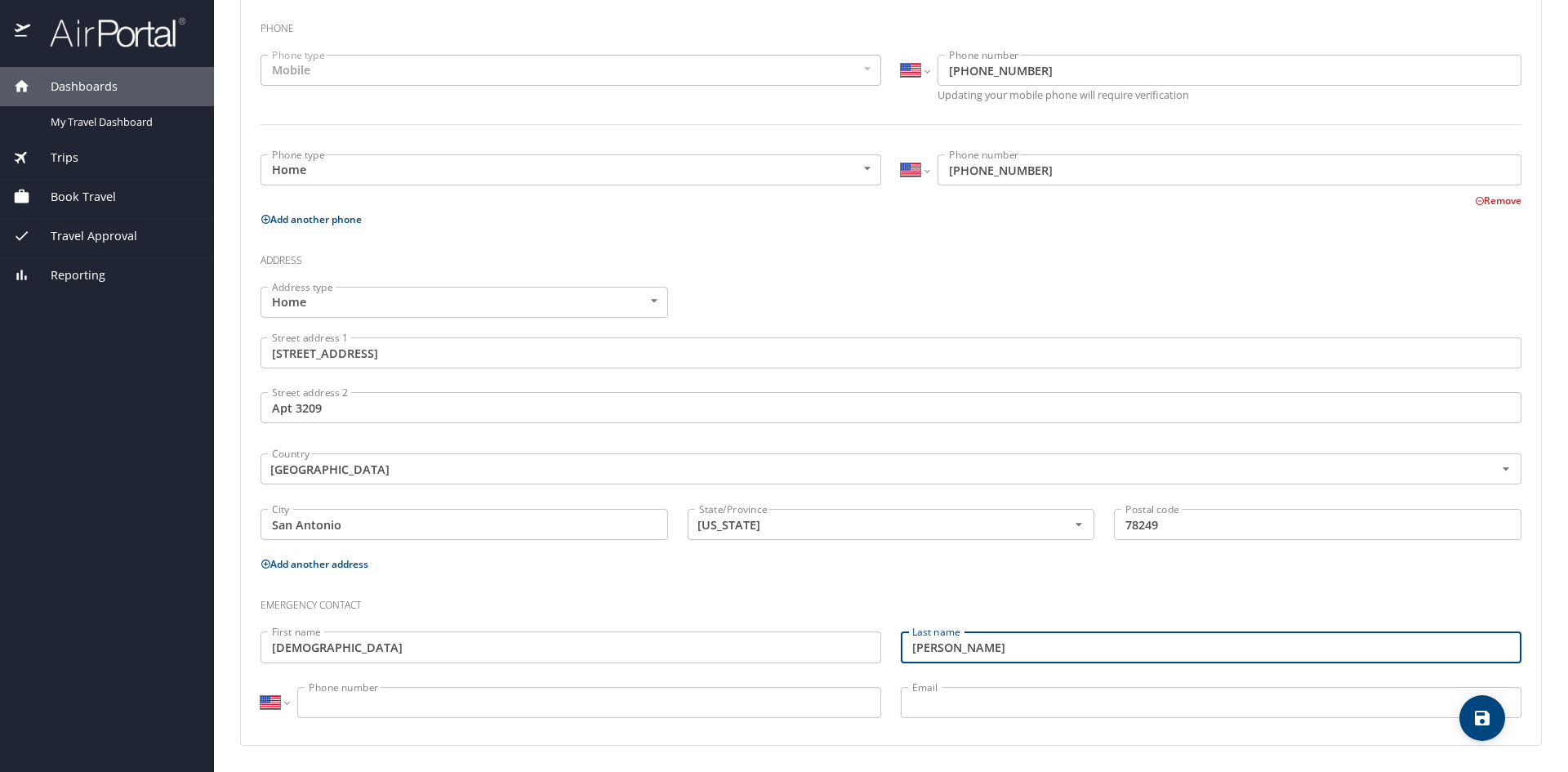
type input "Vasquez"
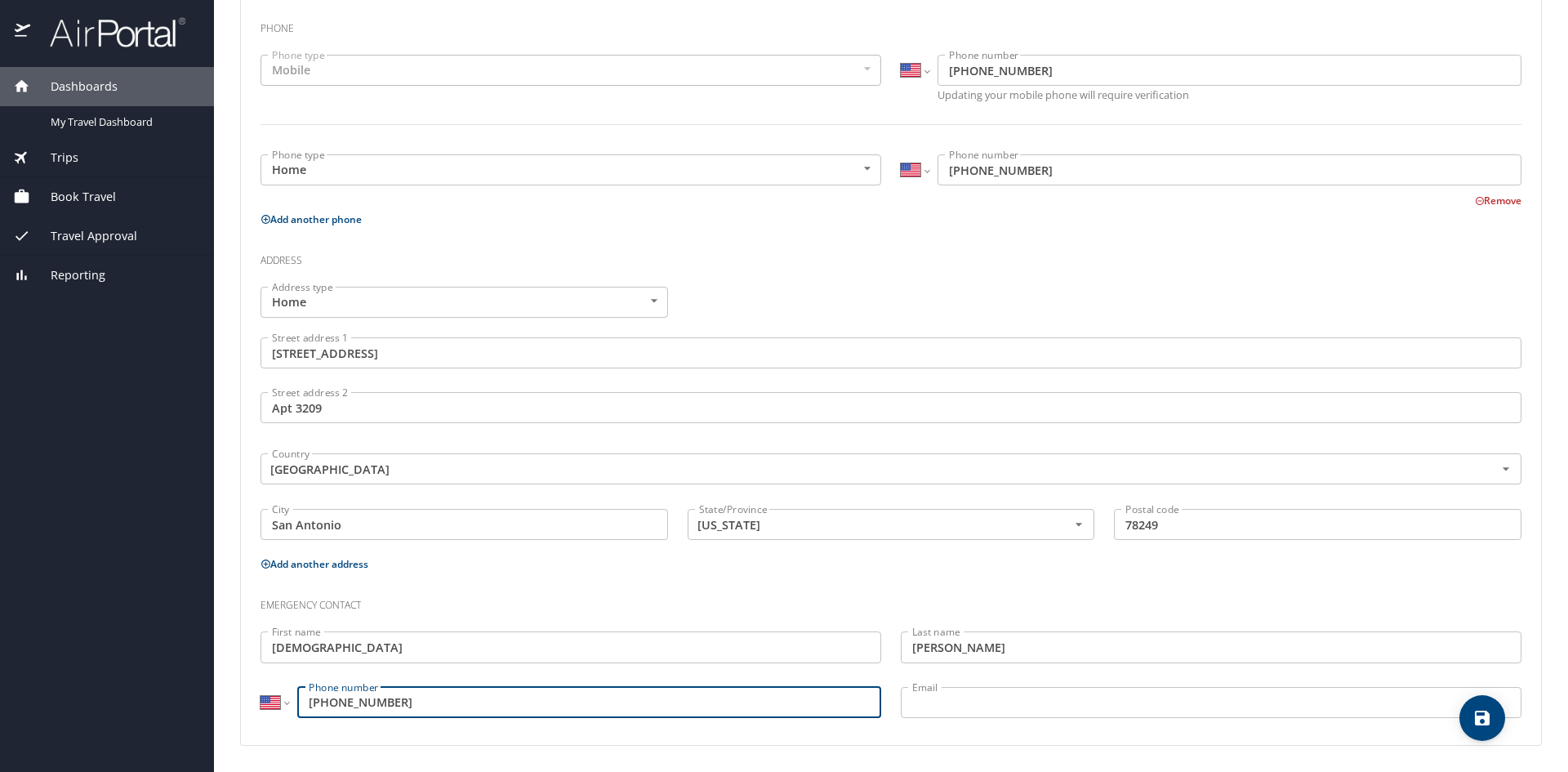
type input "(210) 425-8502"
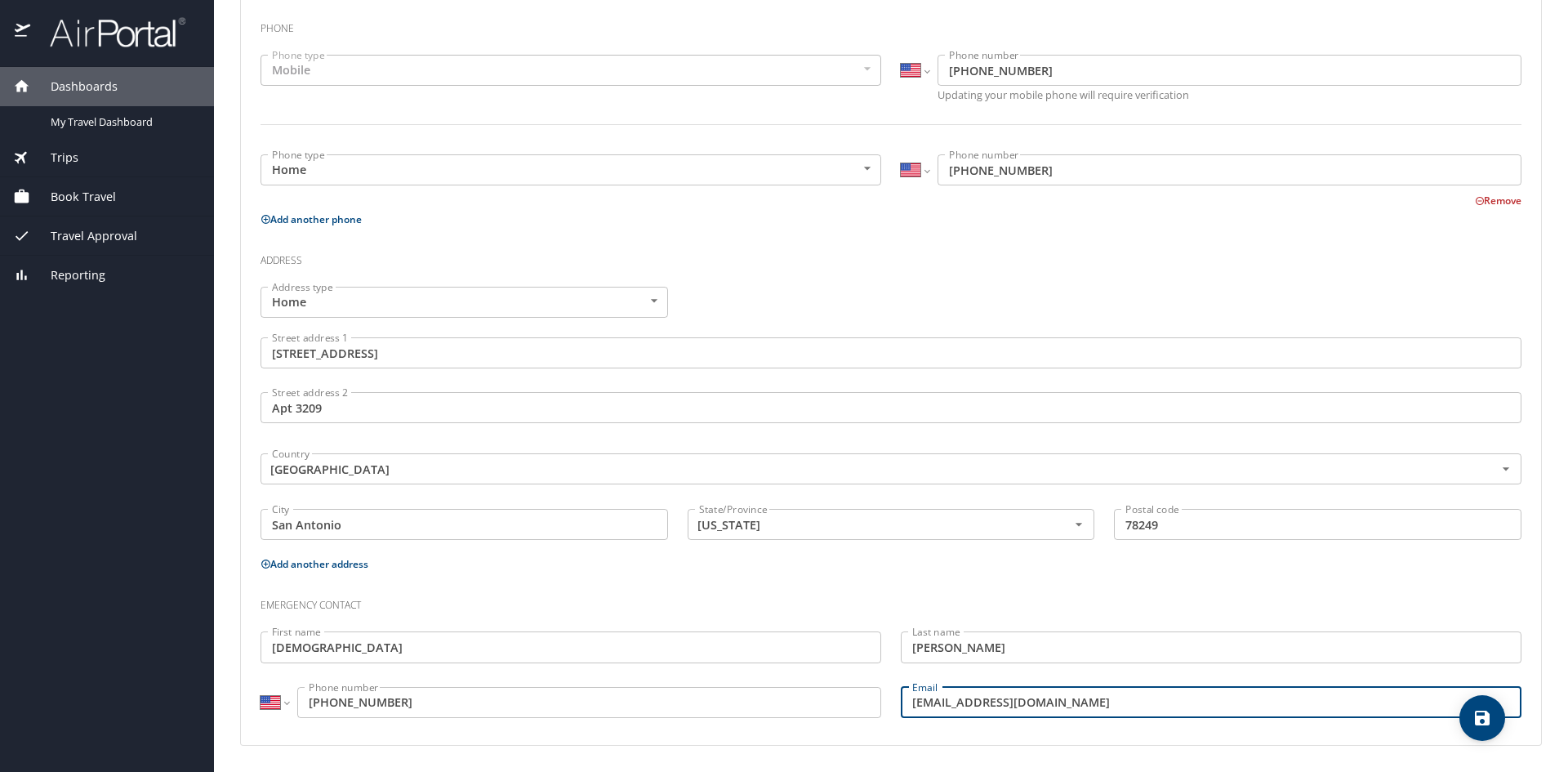
type input "christian.vasquez003@gmail.com"
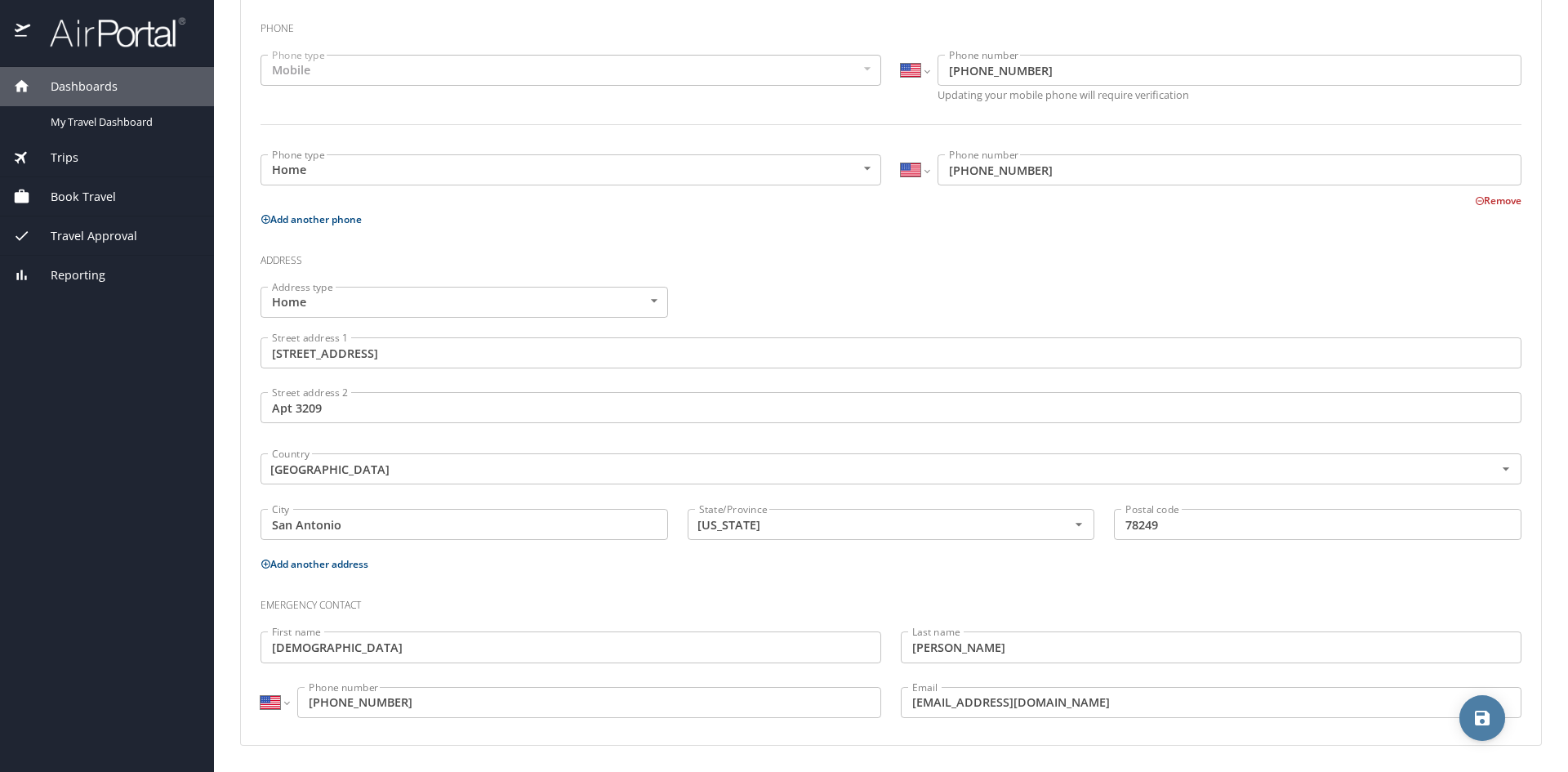
click at [1494, 716] on span "save" at bounding box center [1482, 718] width 46 height 20
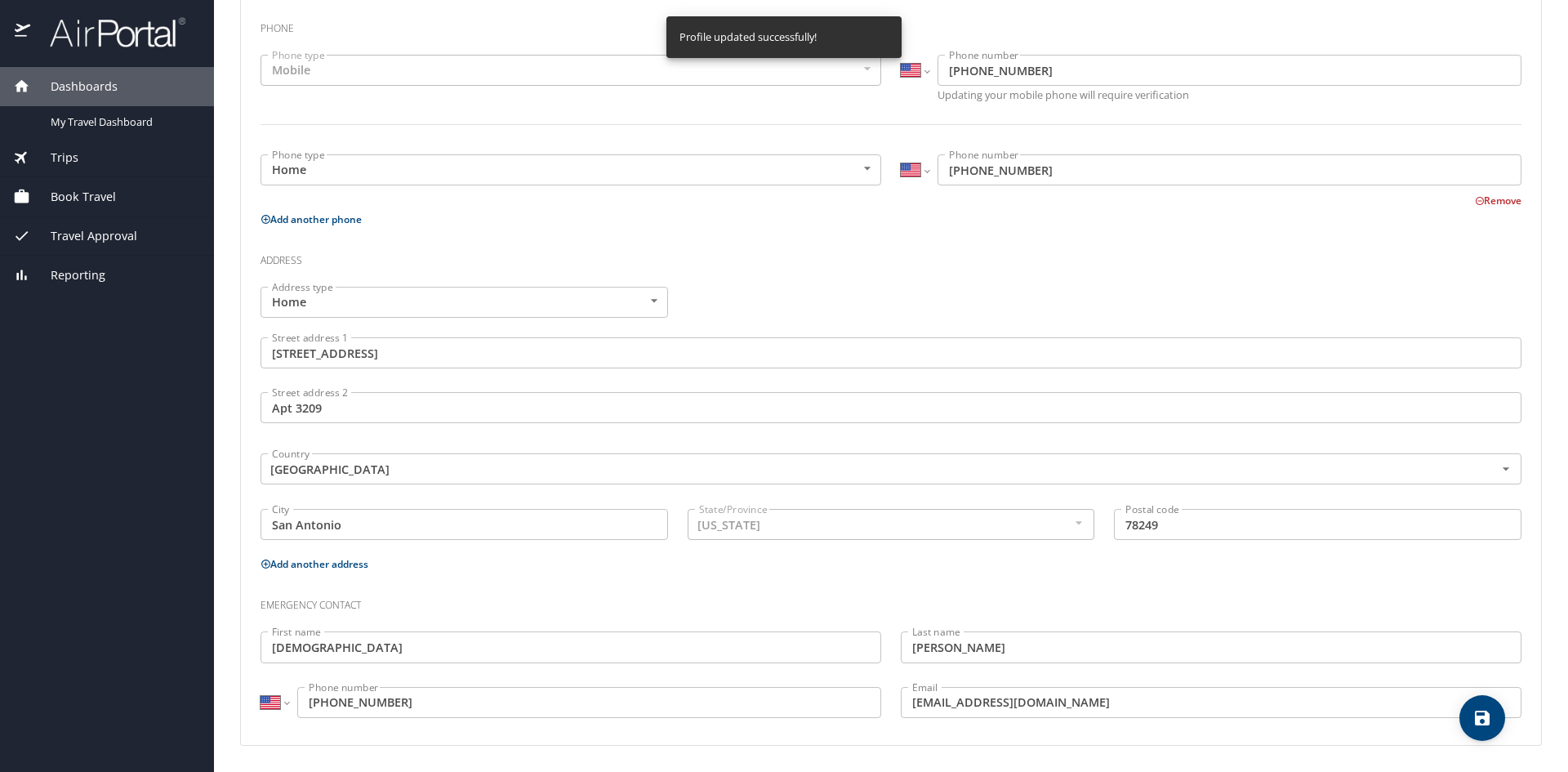
select select "US"
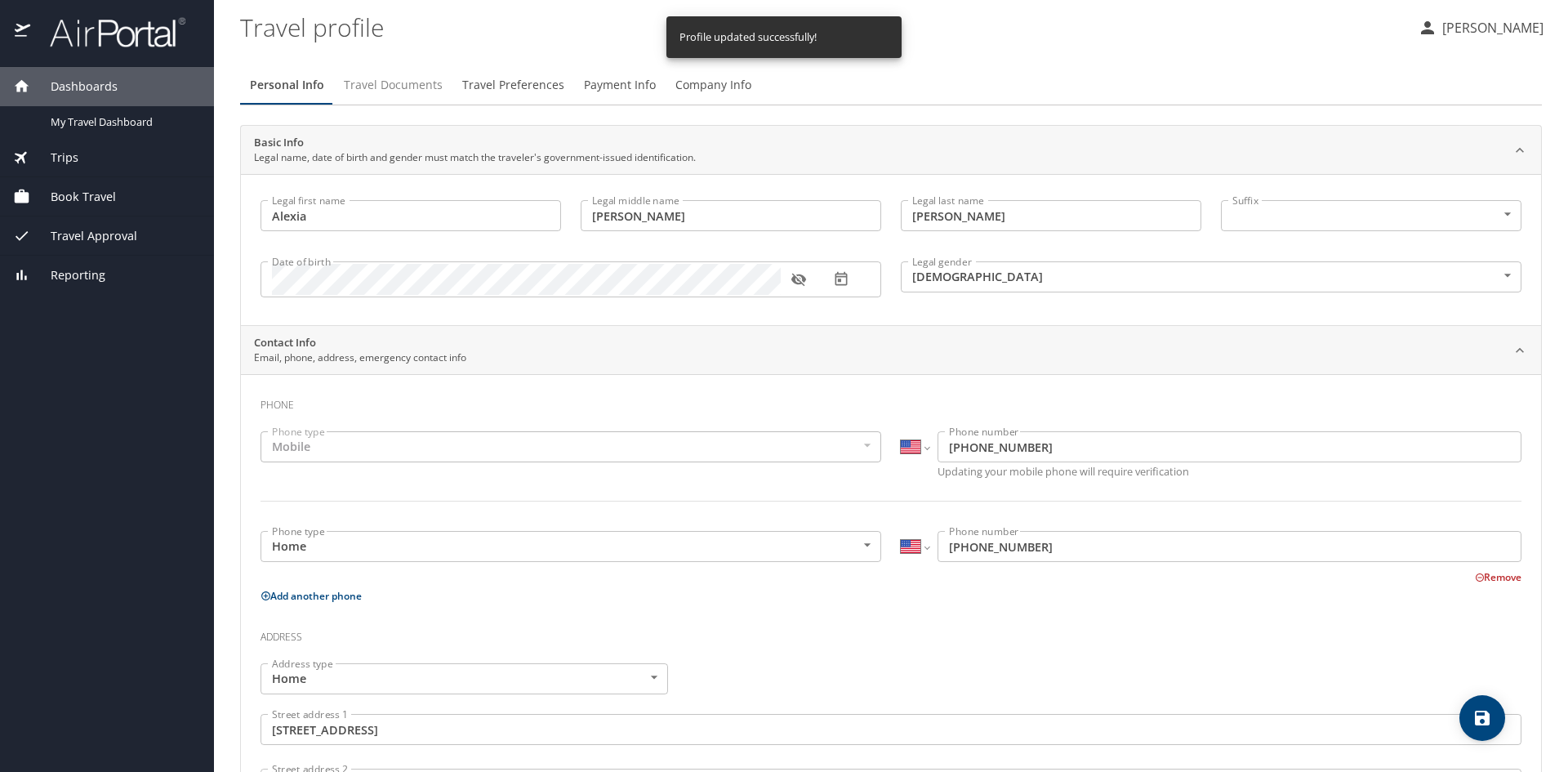
click at [429, 79] on span "Travel Documents" at bounding box center [393, 85] width 99 height 21
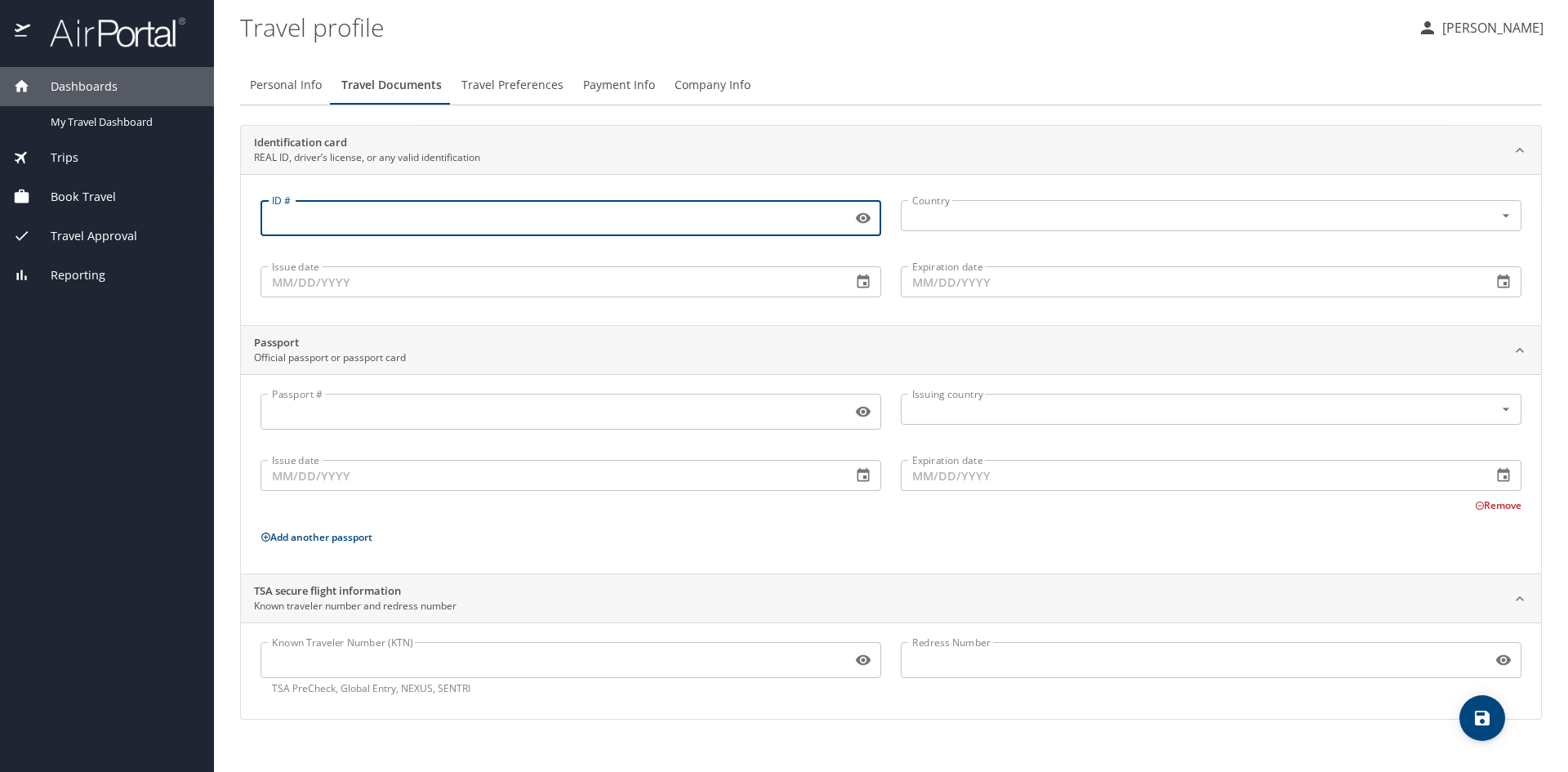
click at [354, 214] on input "ID #" at bounding box center [553, 218] width 585 height 31
click at [1012, 228] on div "Country" at bounding box center [1211, 215] width 621 height 31
type input "36516688"
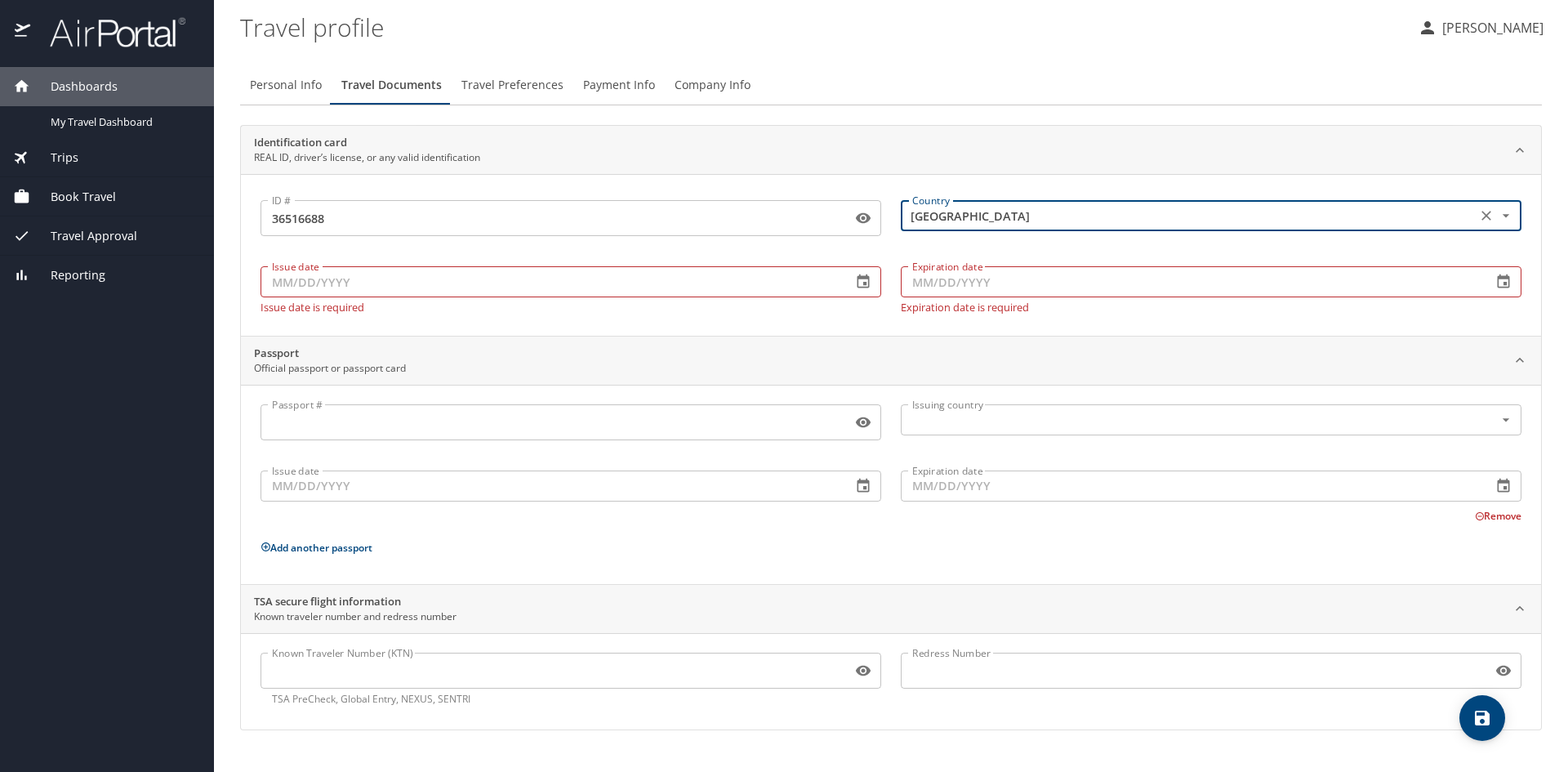
type input "United States of America"
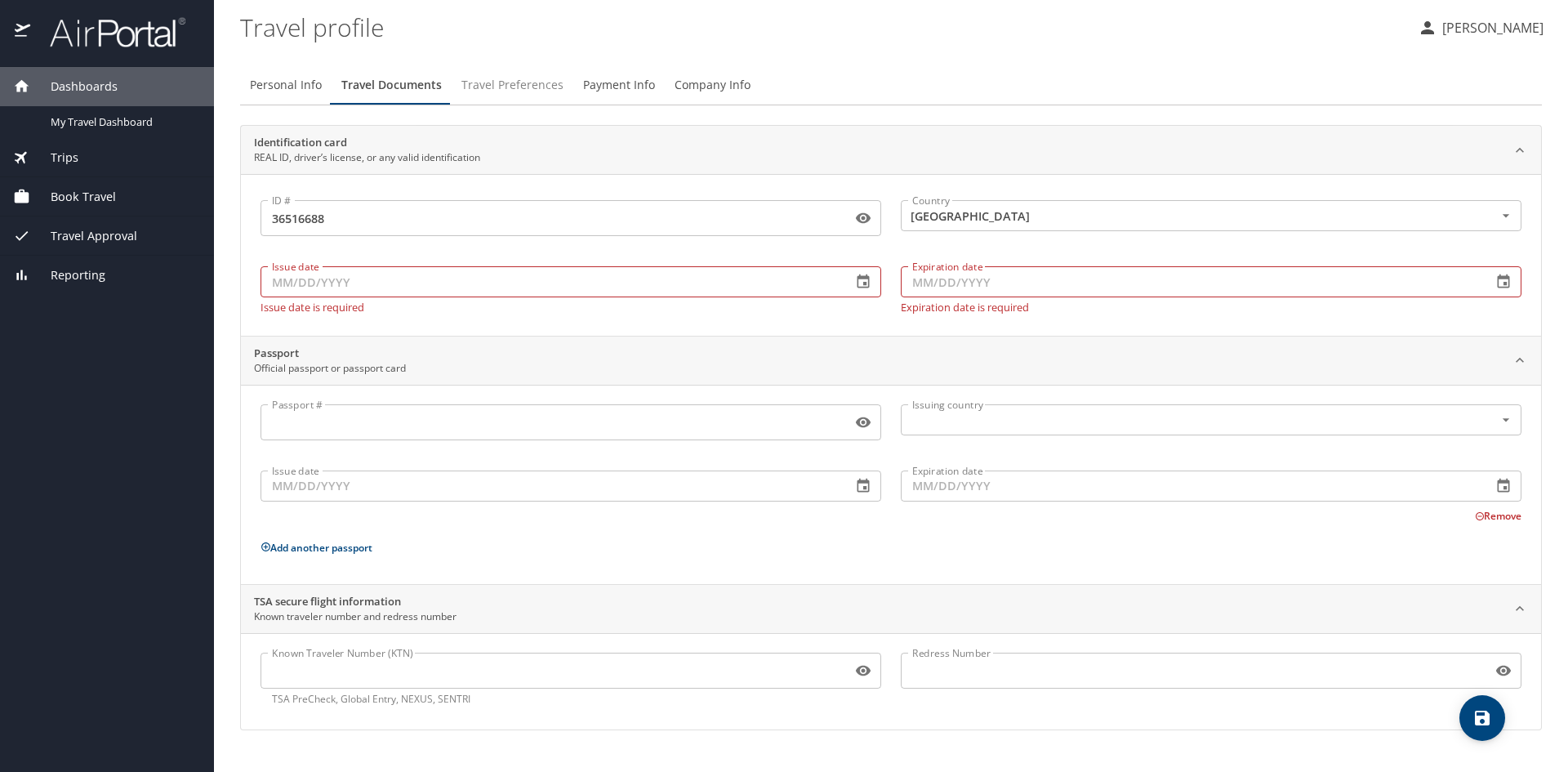
click at [476, 91] on span "Travel Preferences" at bounding box center [513, 85] width 102 height 21
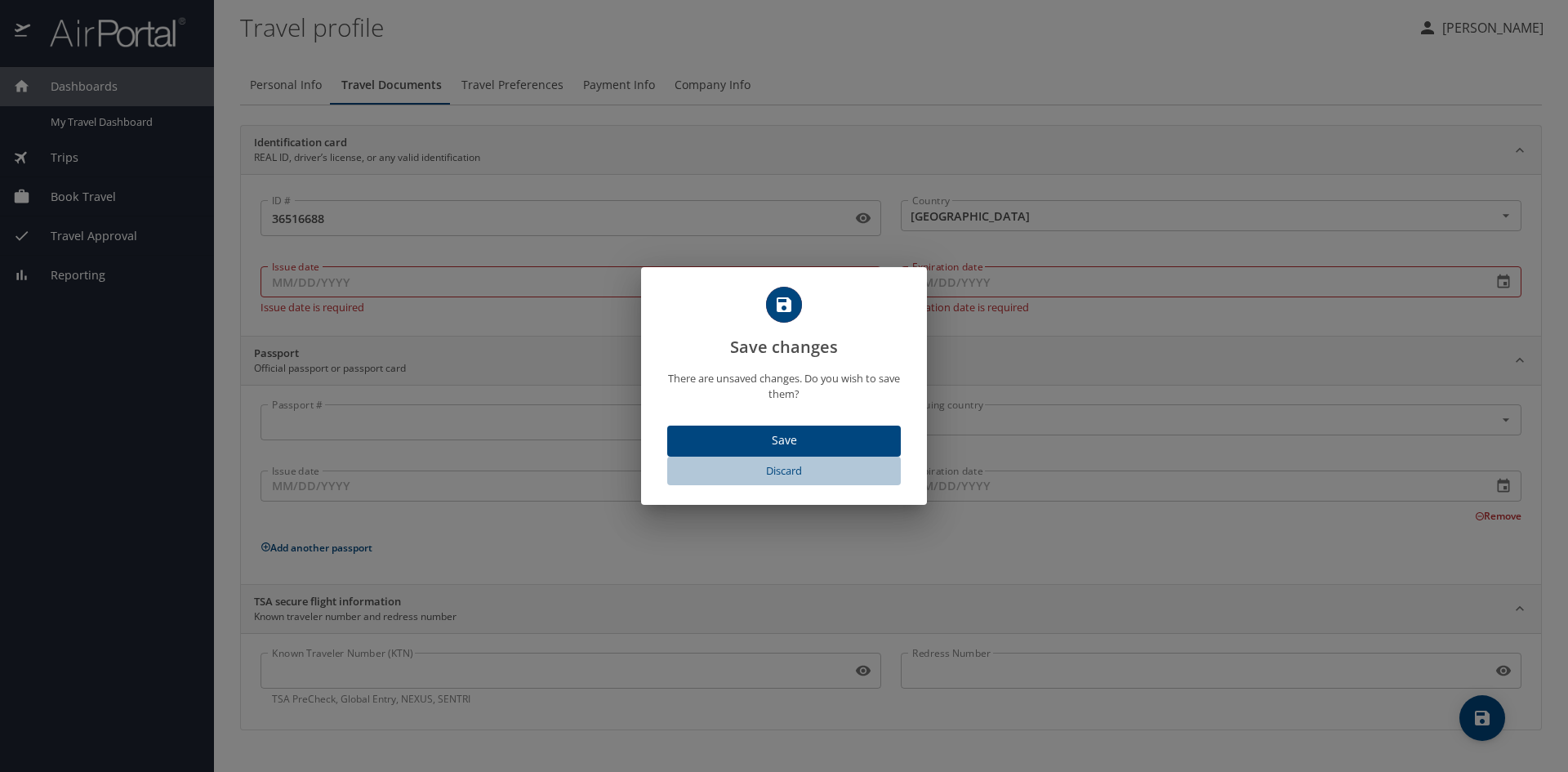
click at [793, 465] on span "Discard" at bounding box center [784, 470] width 221 height 19
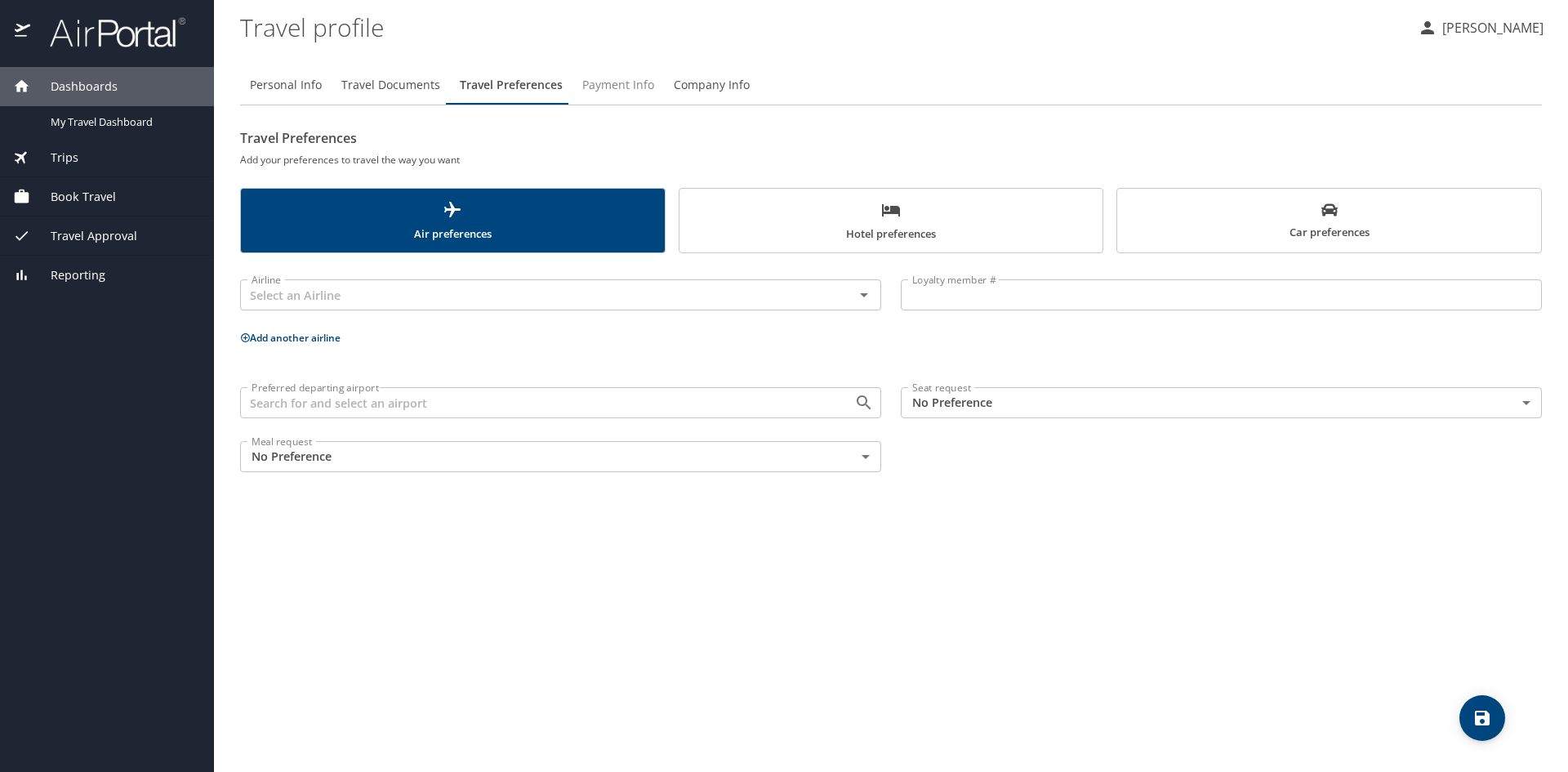
click at [599, 87] on span "Payment Info" at bounding box center [618, 85] width 72 height 21
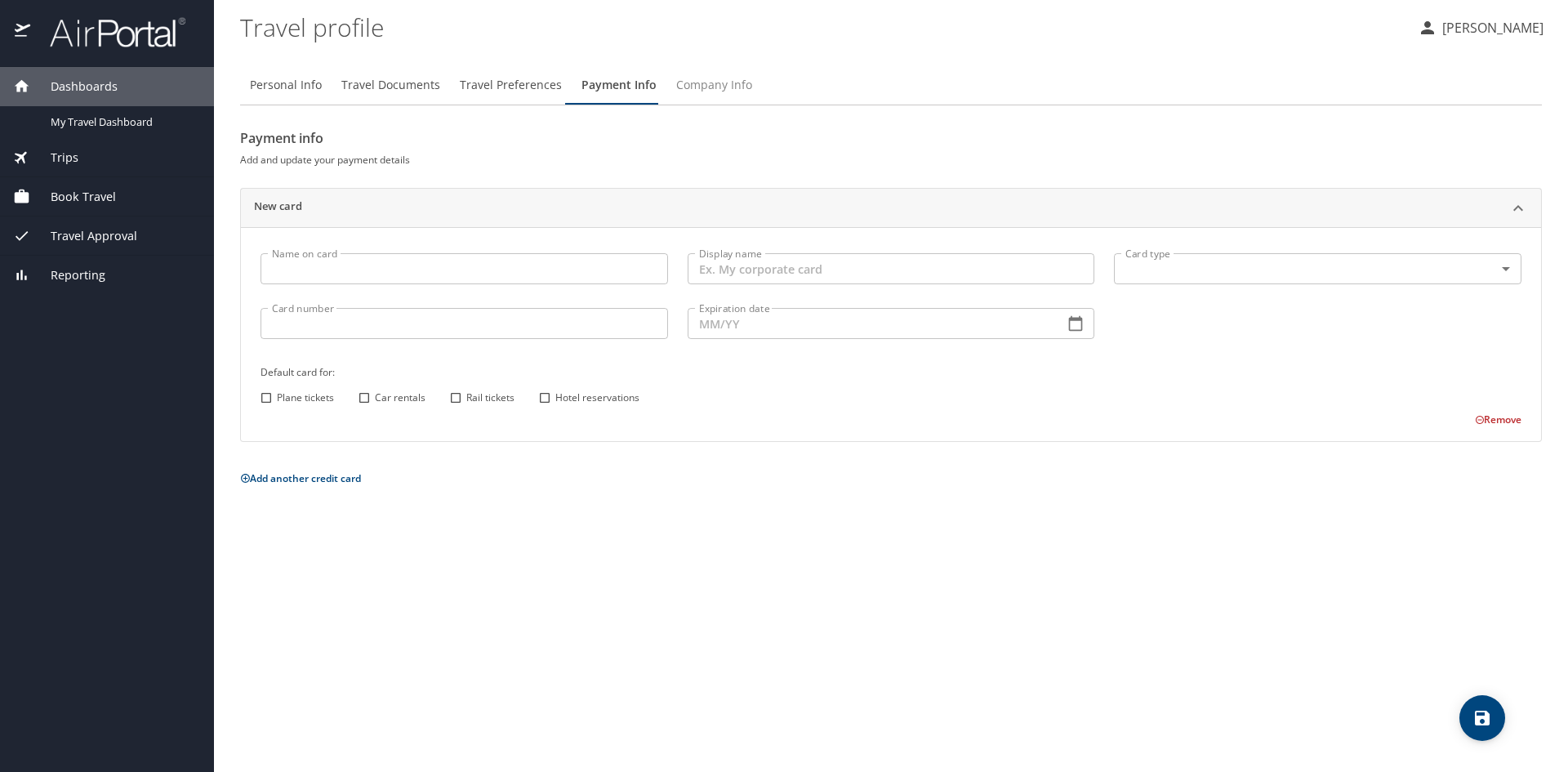
click at [700, 95] on button "Company Info" at bounding box center [713, 85] width 96 height 39
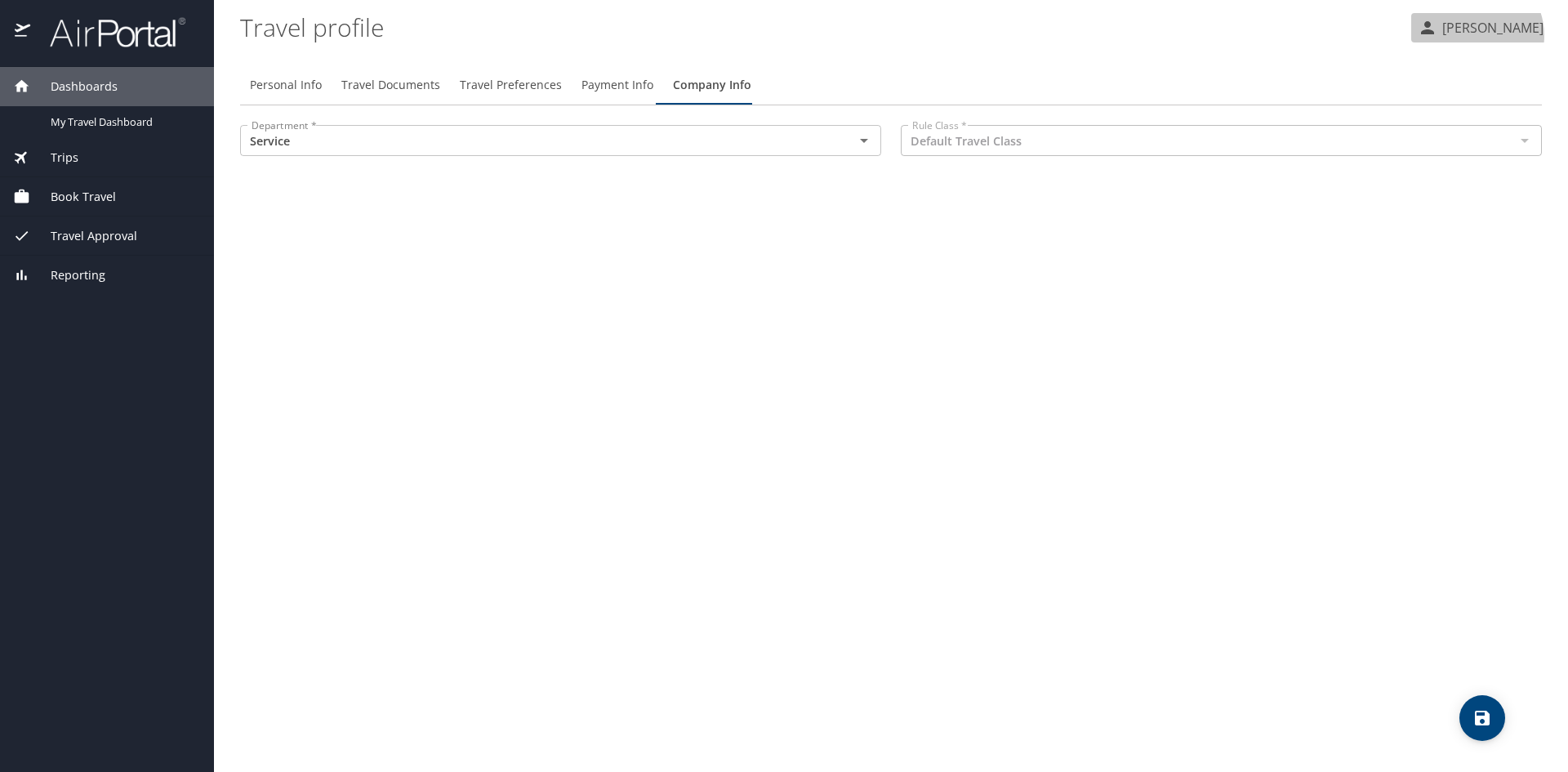
click at [1481, 35] on p "[PERSON_NAME]" at bounding box center [1490, 28] width 106 height 20
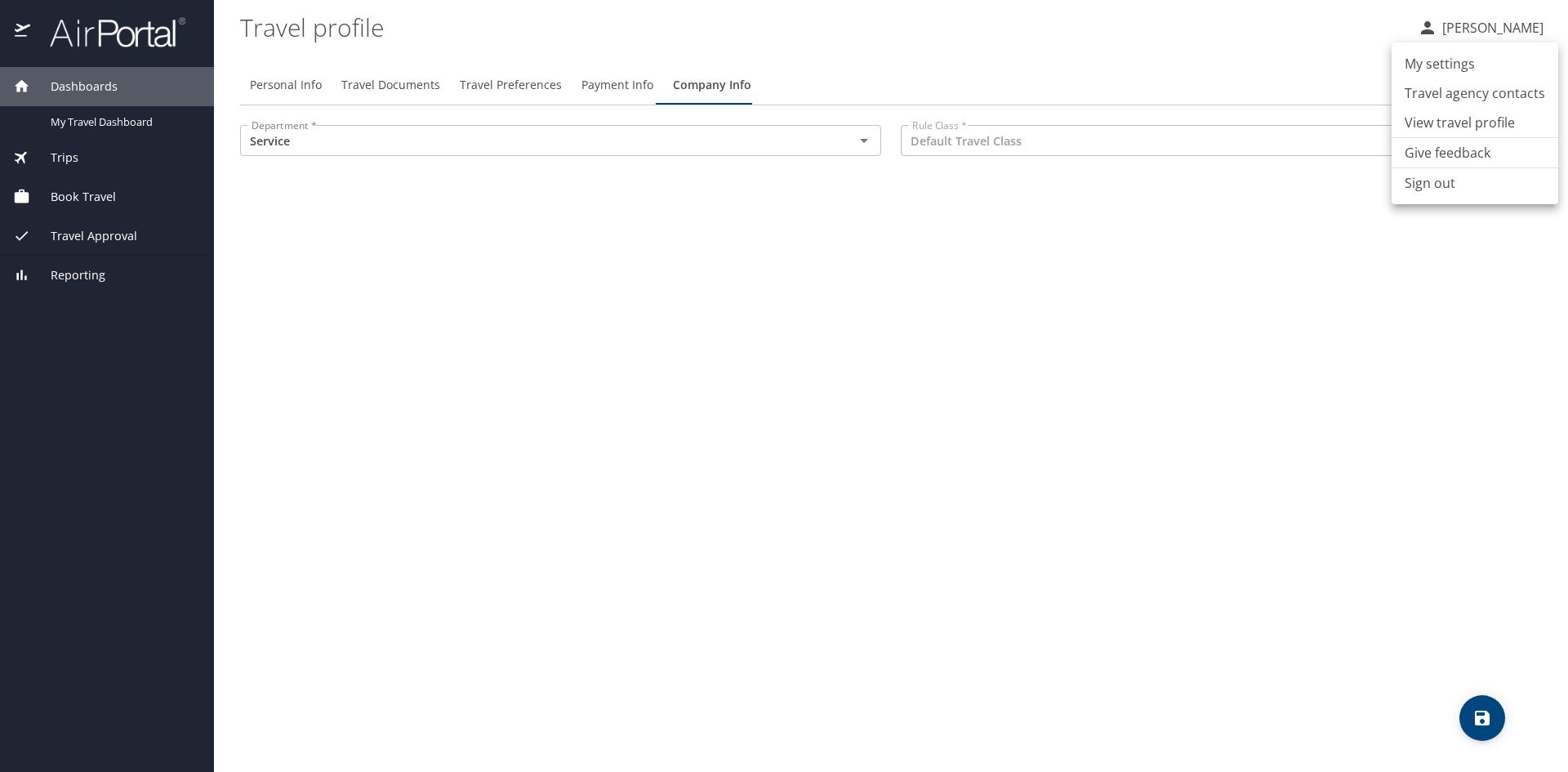
click at [327, 273] on div at bounding box center [784, 386] width 1568 height 772
click at [100, 196] on span "Book Travel" at bounding box center [73, 196] width 86 height 18
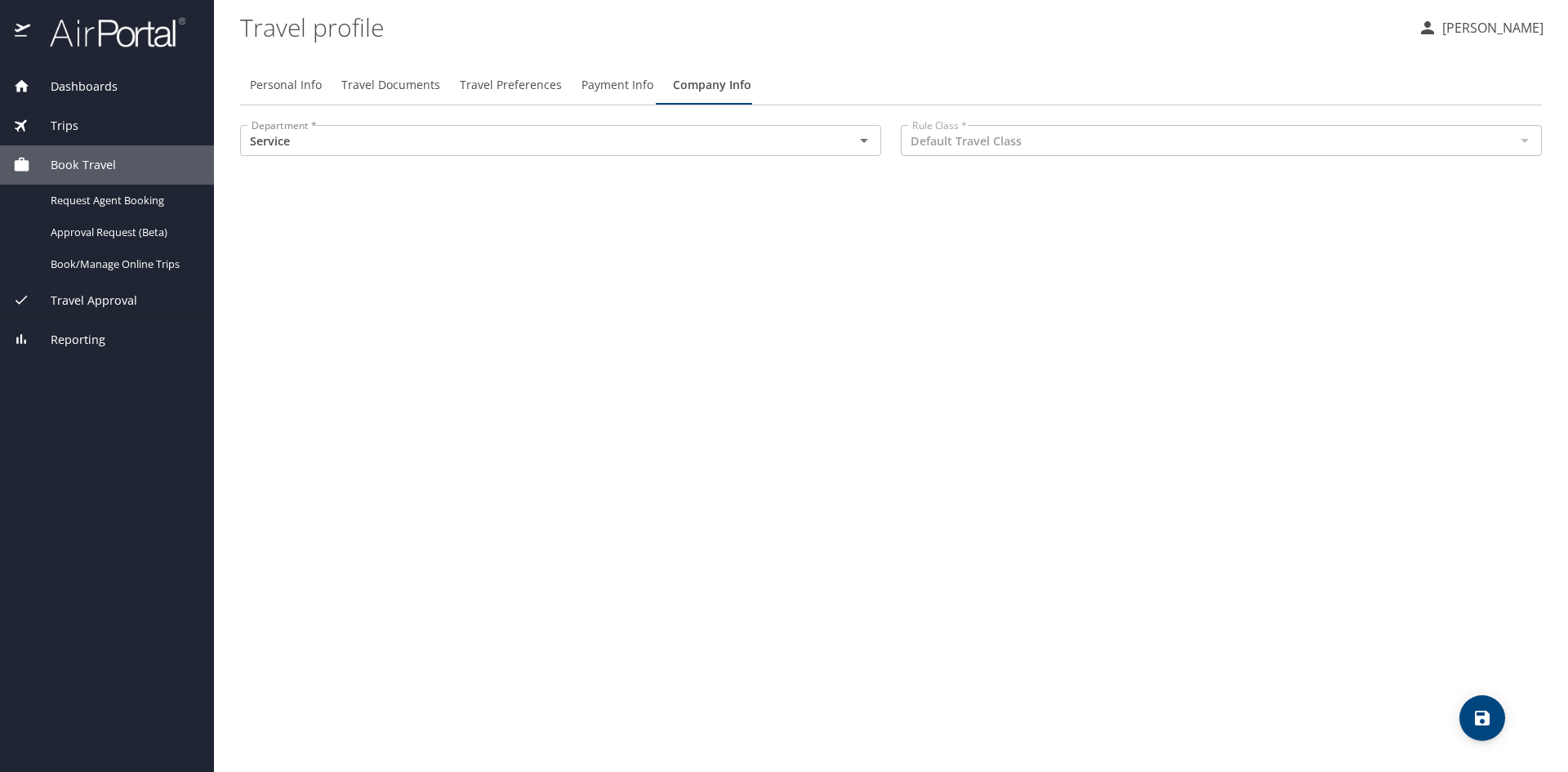
click at [109, 298] on span "Travel Approval" at bounding box center [84, 301] width 107 height 18
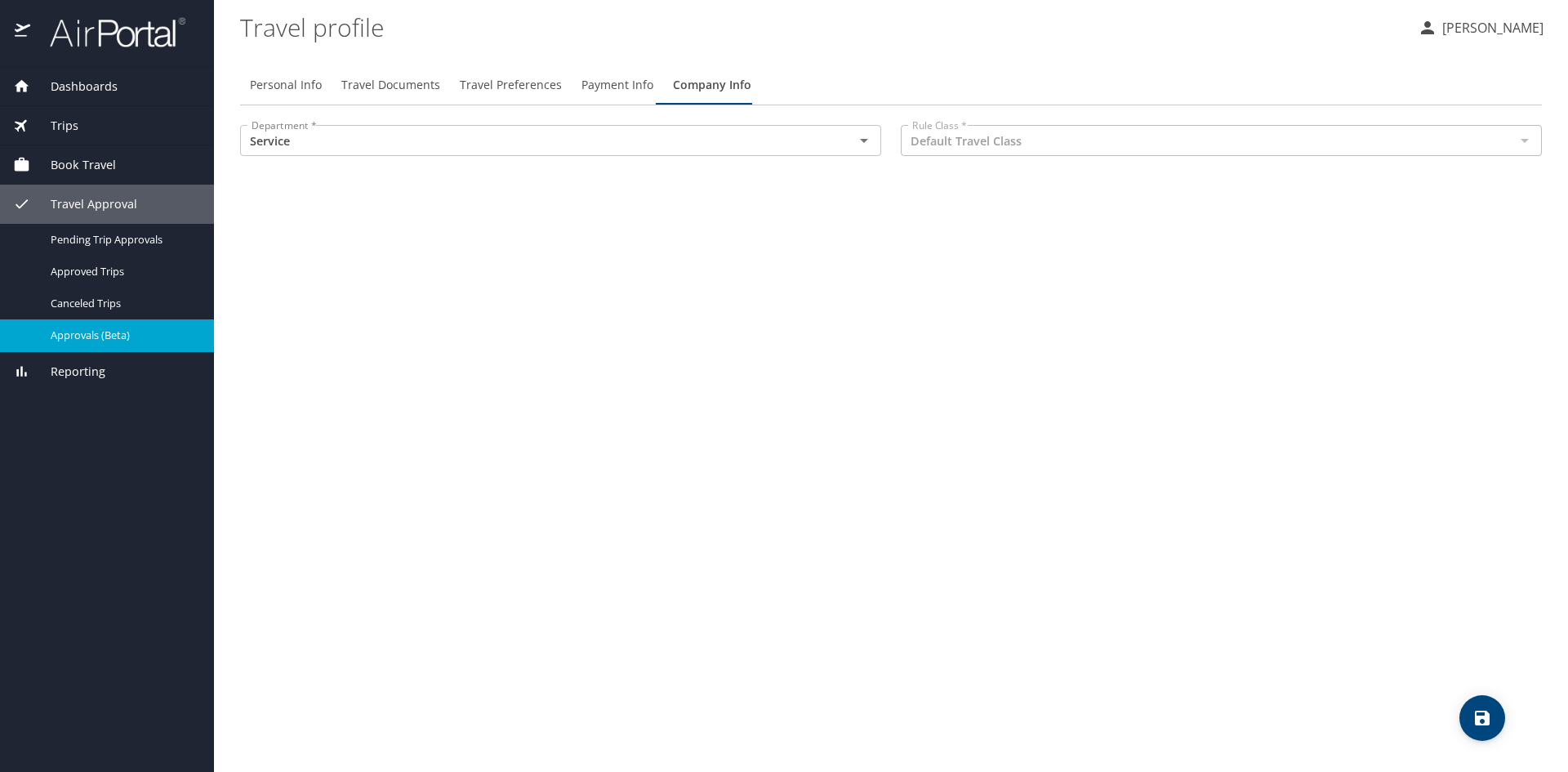
click at [114, 350] on link "Approvals (Beta)" at bounding box center [107, 336] width 214 height 32
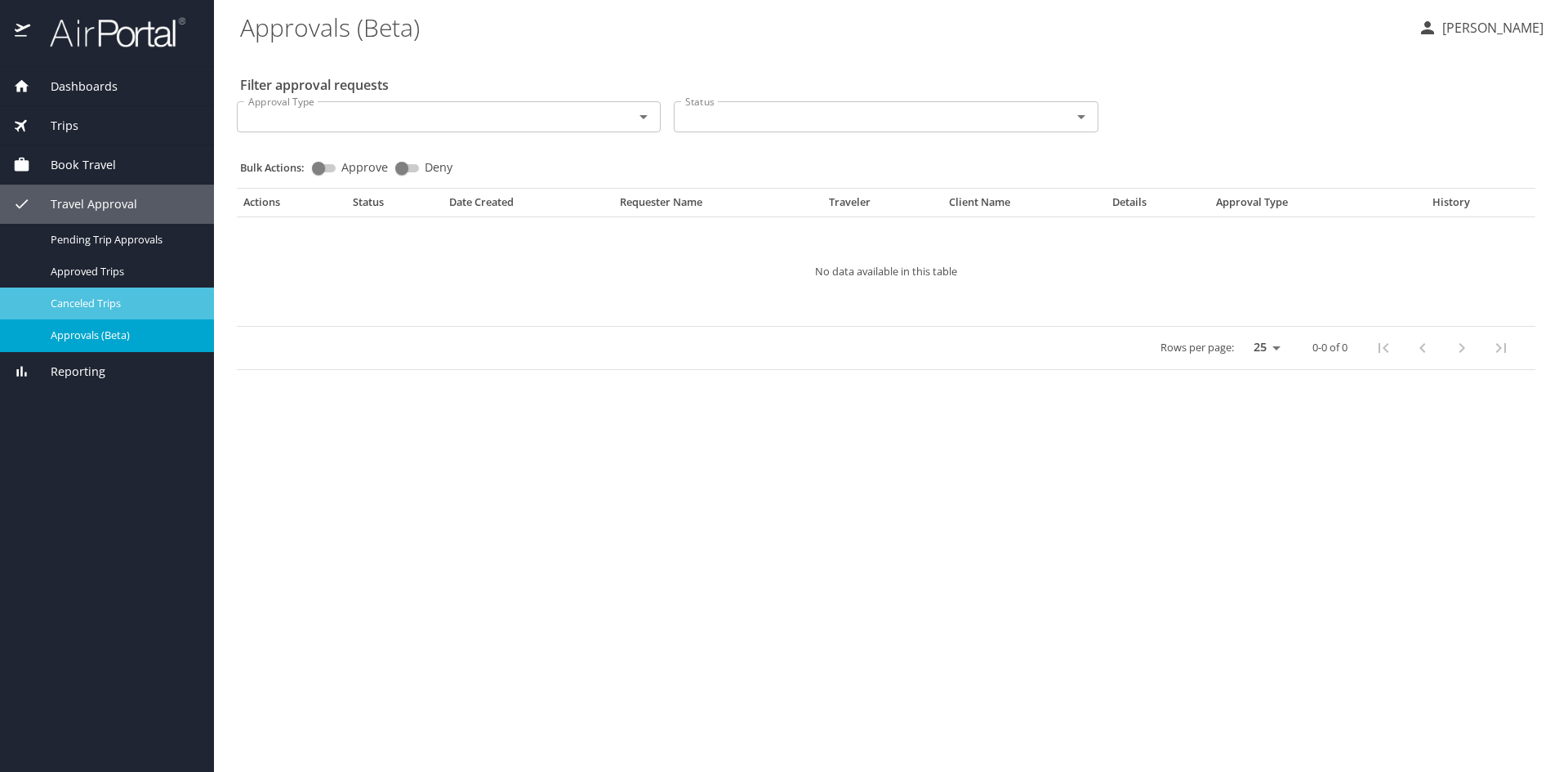
click at [135, 288] on link "Canceled Trips" at bounding box center [107, 303] width 214 height 32
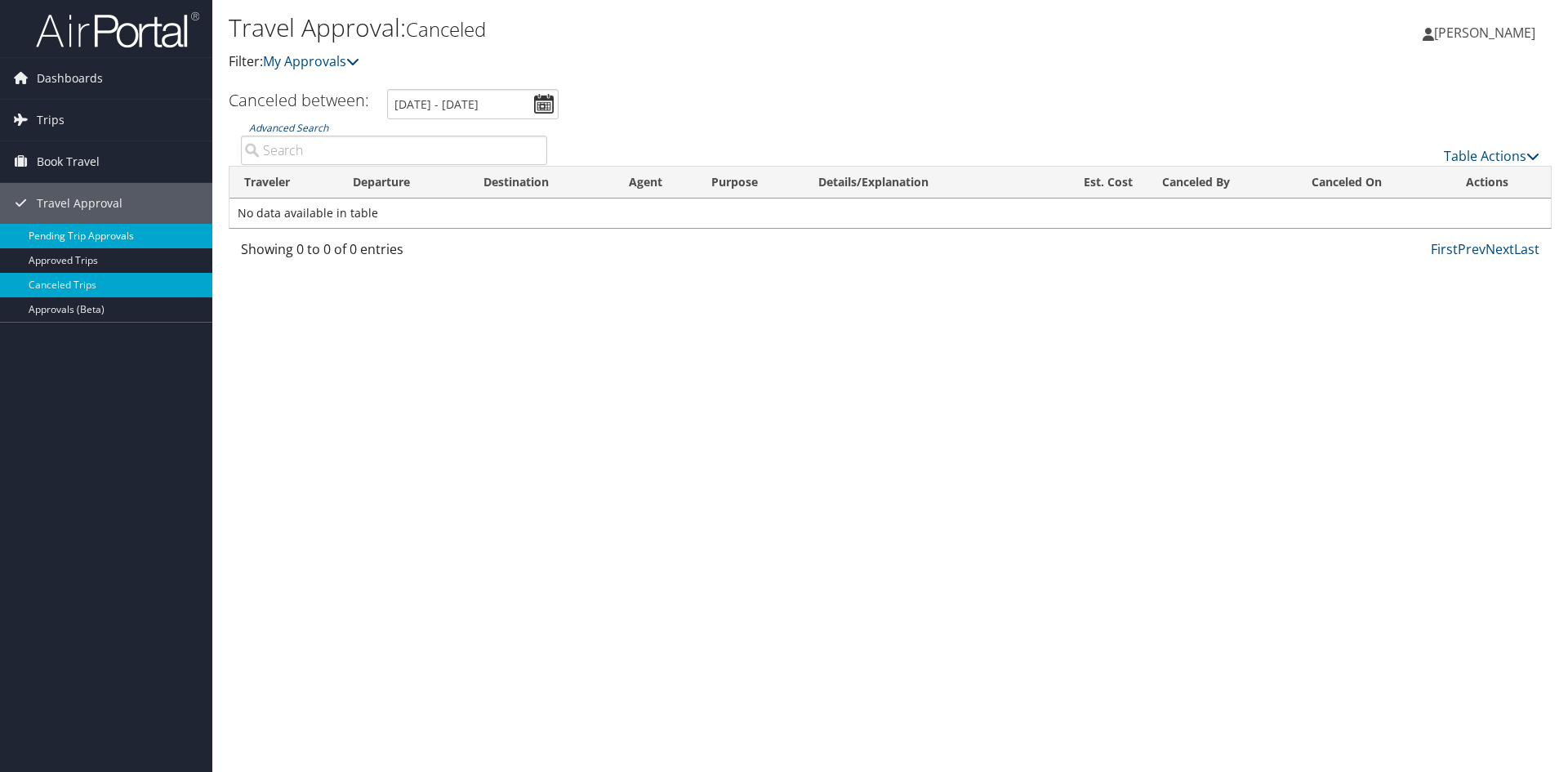
click at [112, 228] on link "Pending Trip Approvals" at bounding box center [106, 236] width 213 height 24
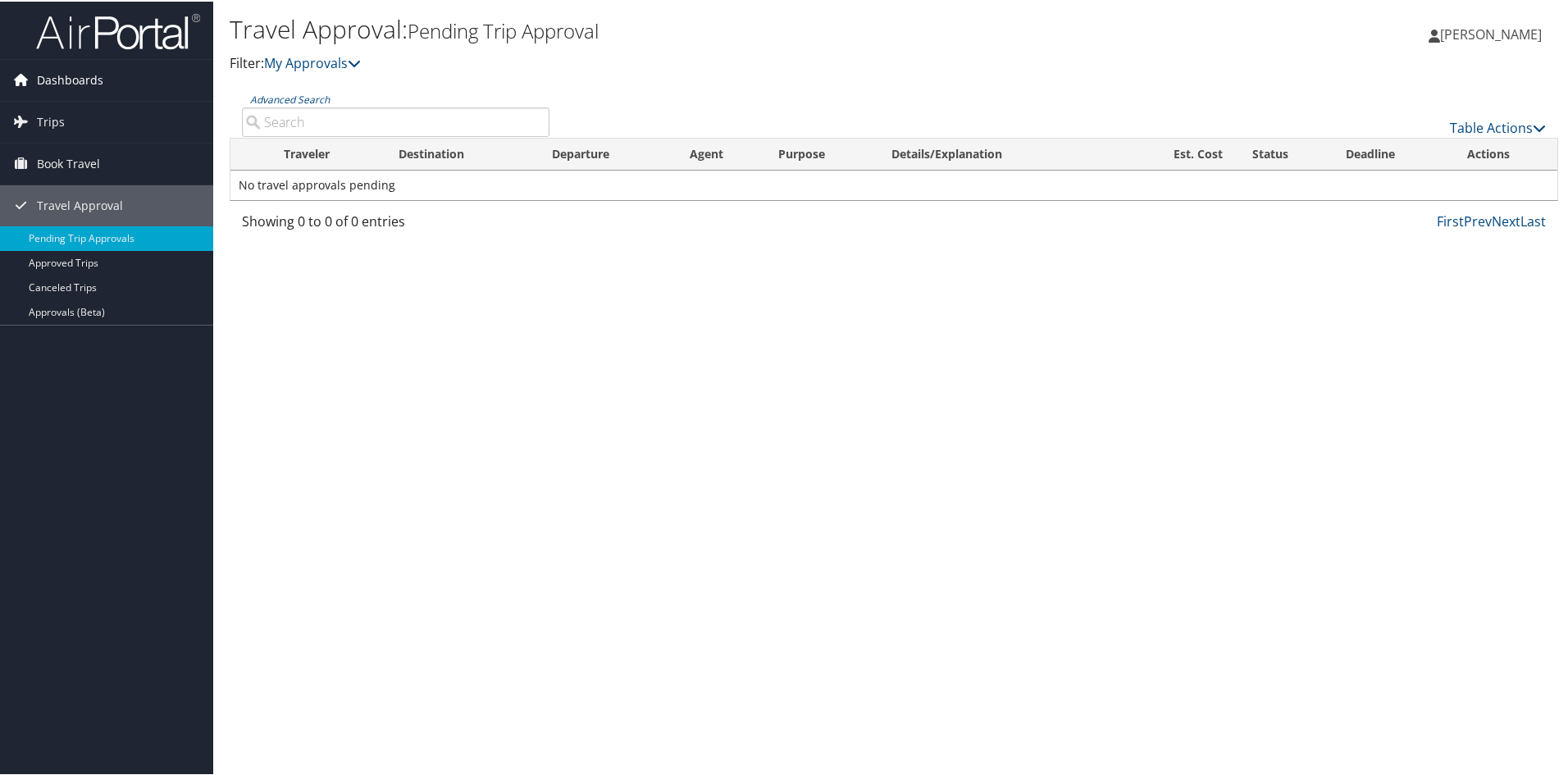
click at [111, 78] on link "Dashboards" at bounding box center [107, 79] width 213 height 41
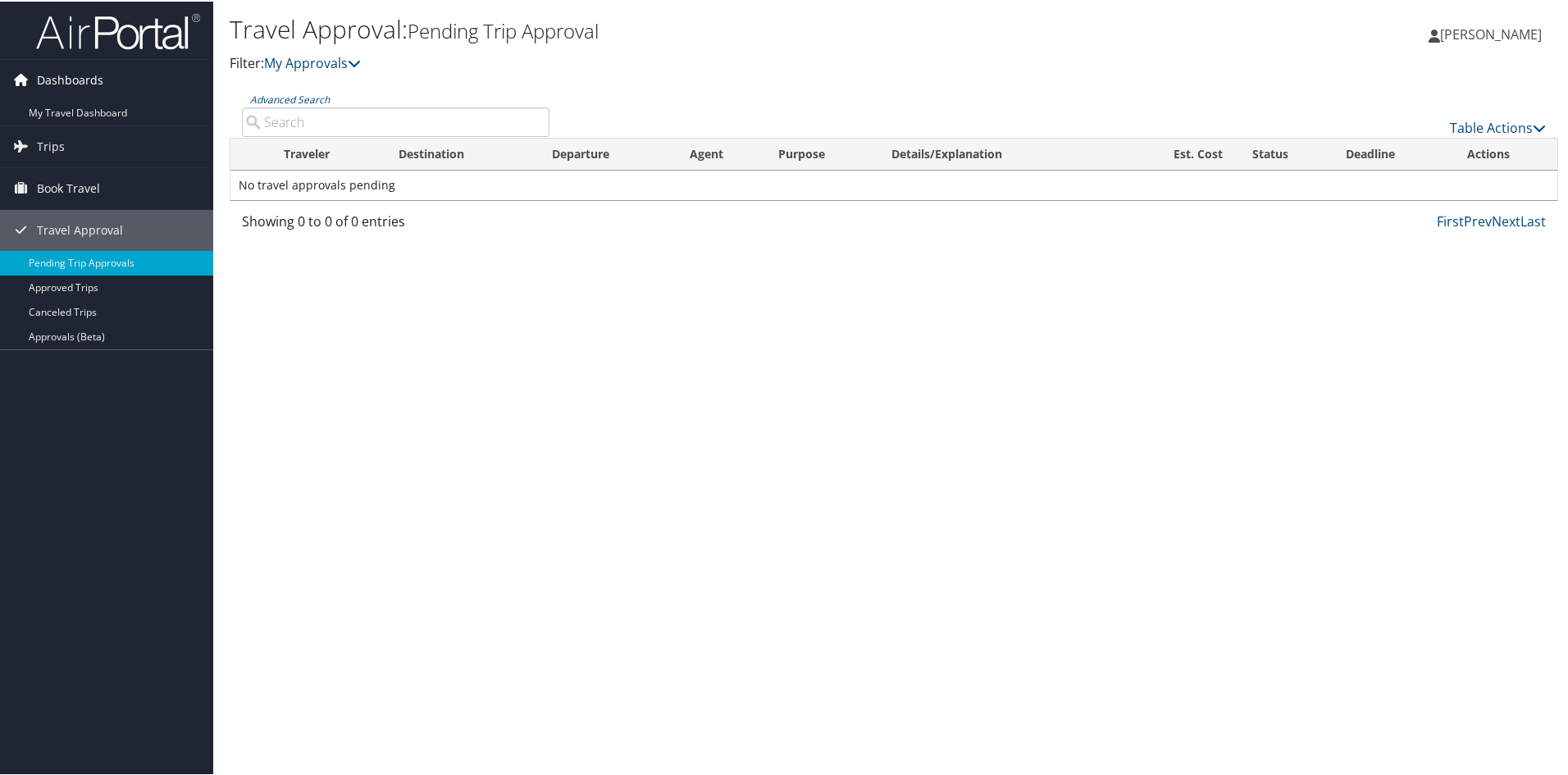
click at [111, 73] on link "Dashboards" at bounding box center [107, 79] width 213 height 41
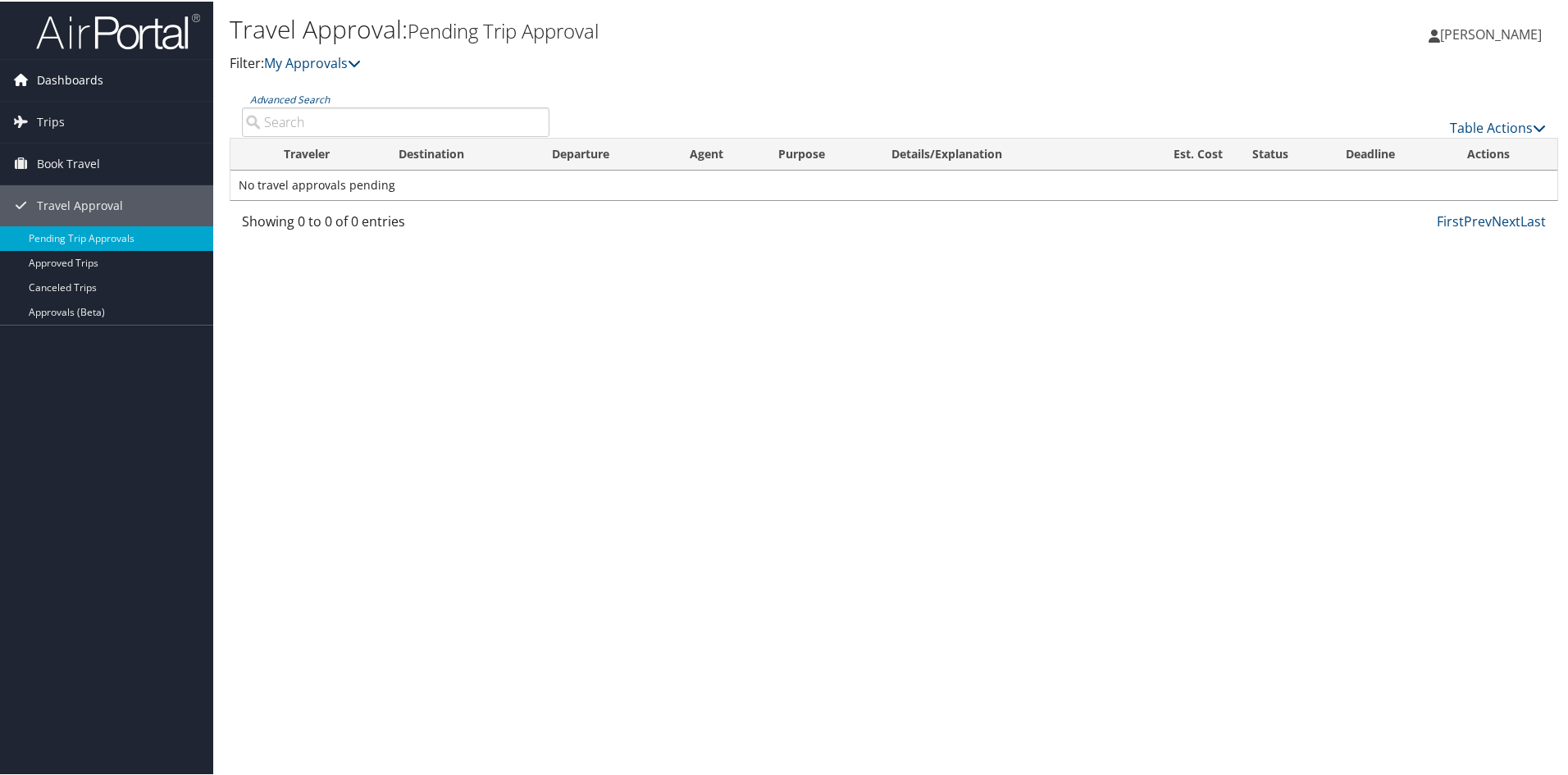
click at [63, 85] on span "Dashboards" at bounding box center [70, 79] width 66 height 41
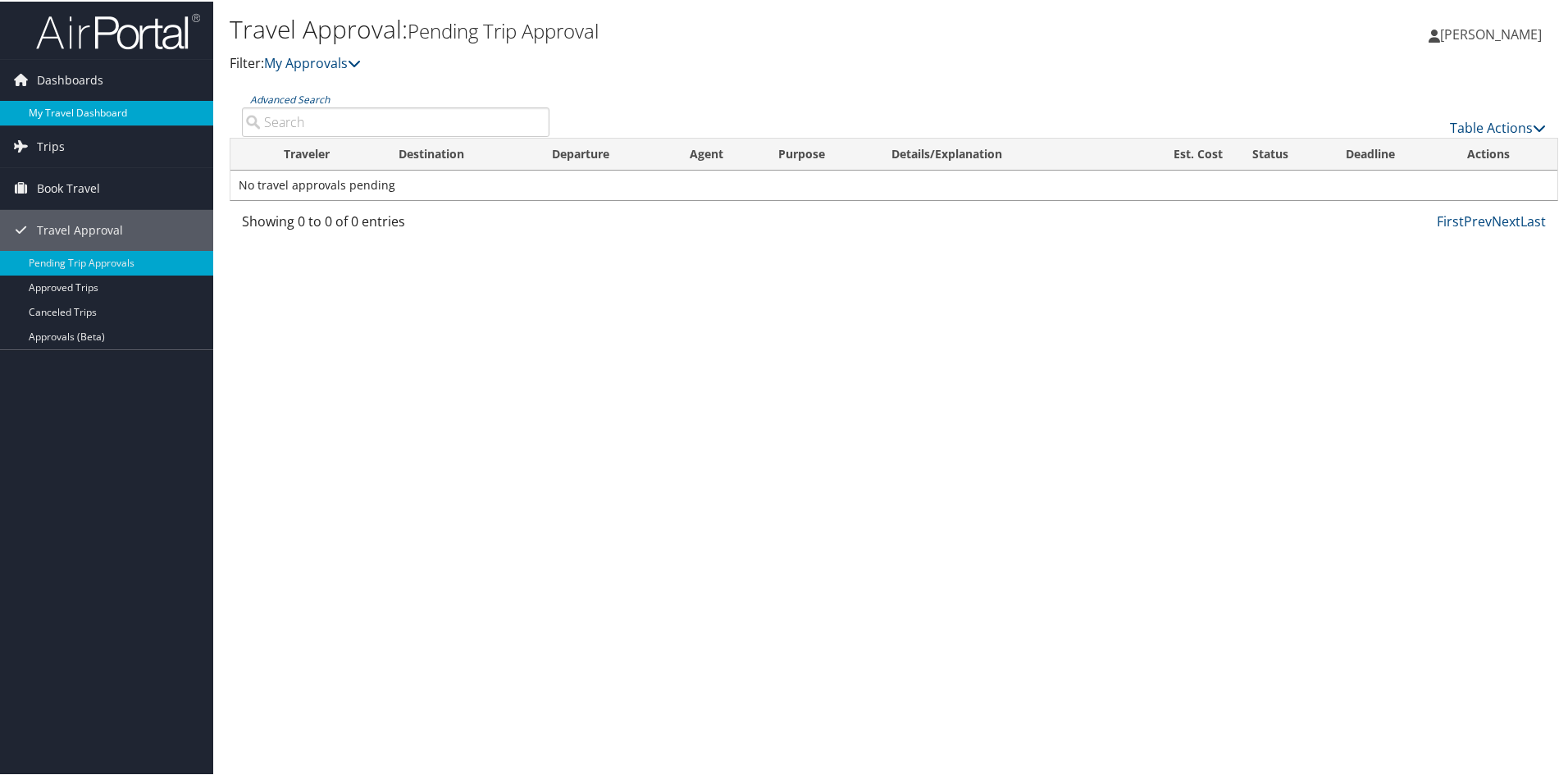
click at [62, 115] on link "My Travel Dashboard" at bounding box center [107, 111] width 213 height 24
